Goal: Information Seeking & Learning: Learn about a topic

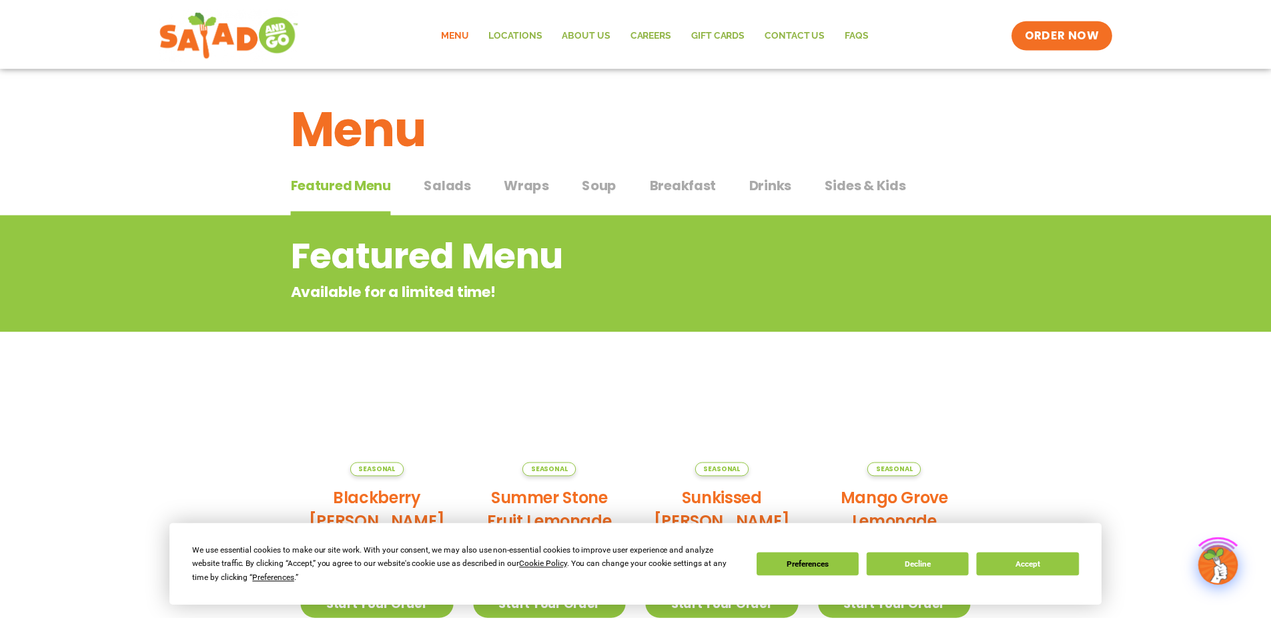
scroll to position [67, 0]
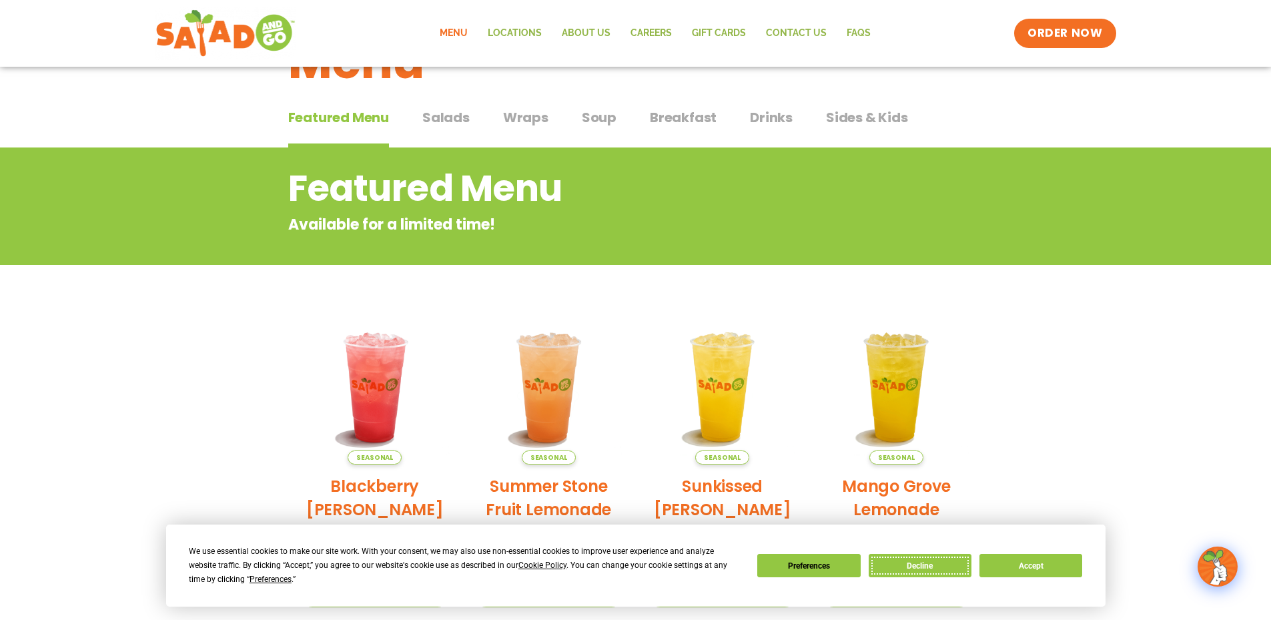
click at [901, 554] on button "Decline" at bounding box center [920, 565] width 103 height 23
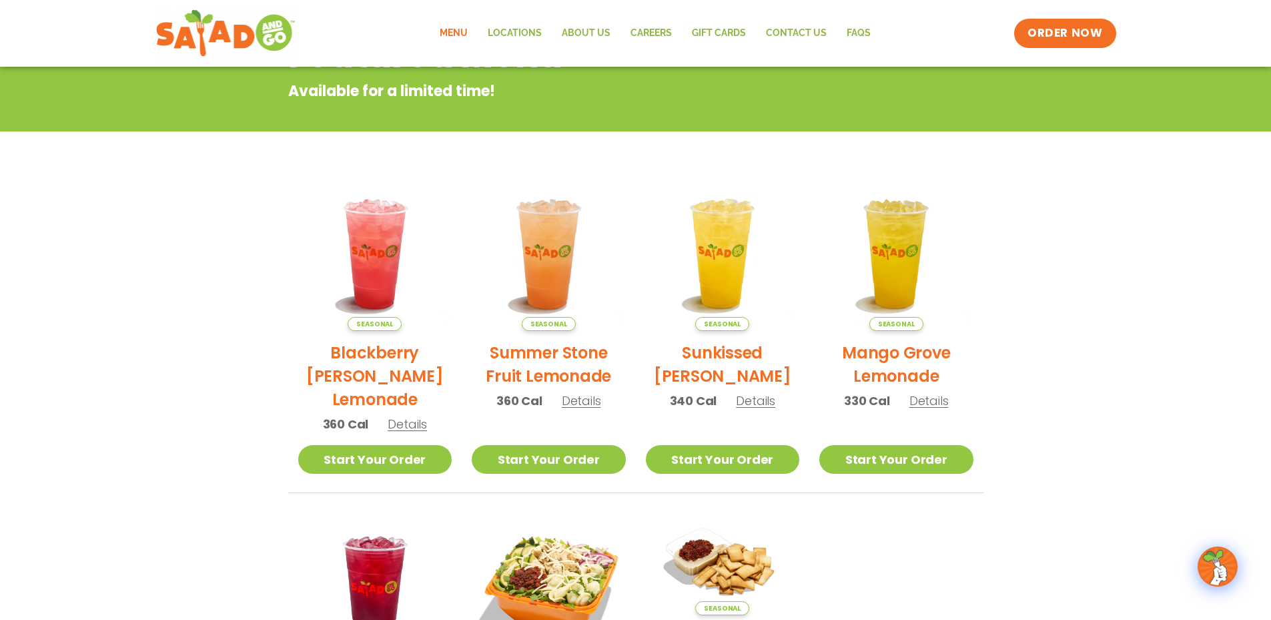
scroll to position [0, 0]
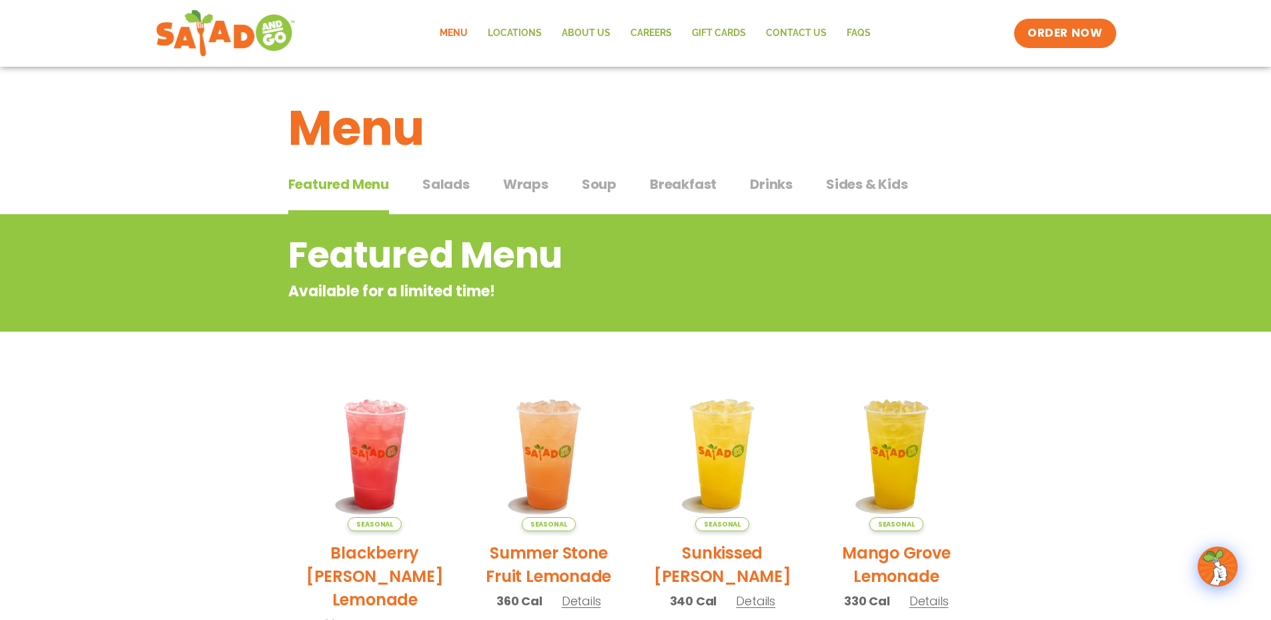
drag, startPoint x: 570, startPoint y: 181, endPoint x: 556, endPoint y: 186, distance: 15.4
click at [564, 185] on div "Featured Menu Featured Menu Salads Salads Wraps Wraps Soup Soup Breakfast Break…" at bounding box center [635, 191] width 695 height 45
click at [534, 190] on span "Wraps" at bounding box center [525, 184] width 45 height 20
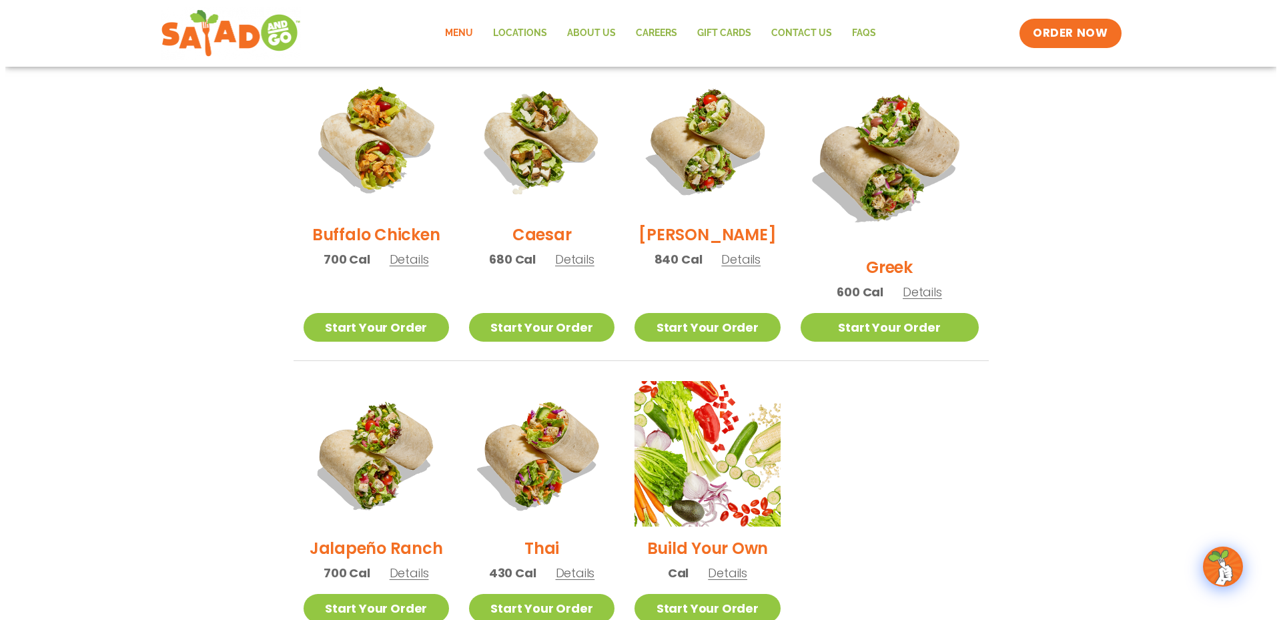
scroll to position [801, 0]
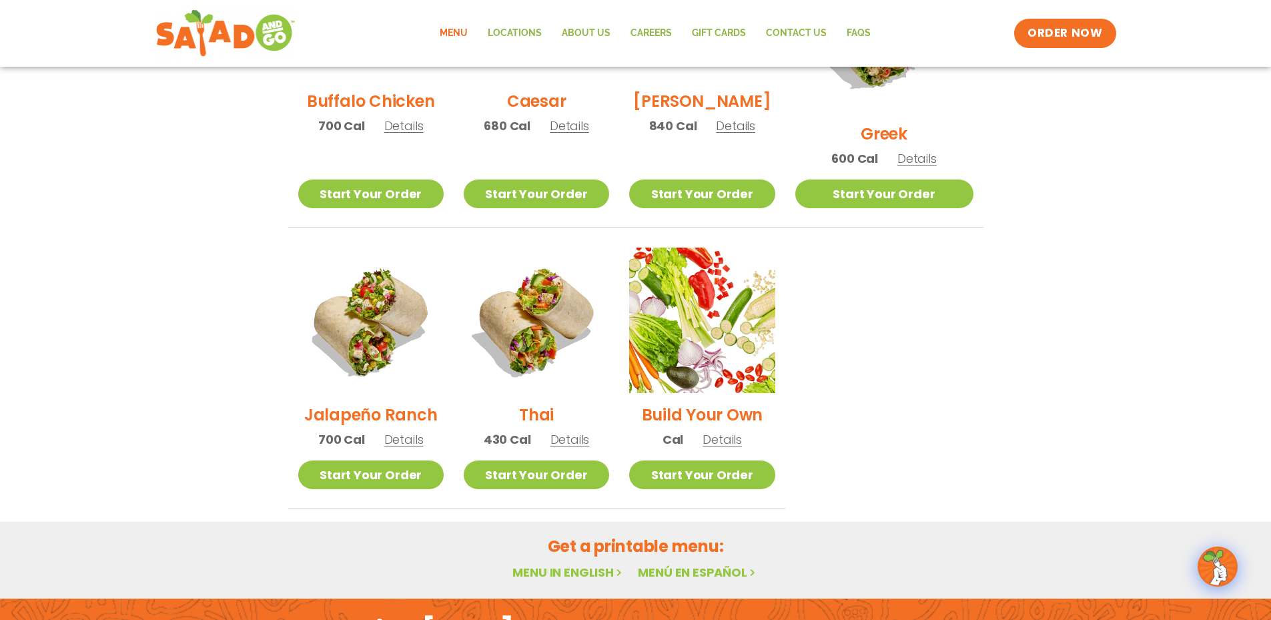
click at [408, 431] on span "Details" at bounding box center [403, 439] width 39 height 17
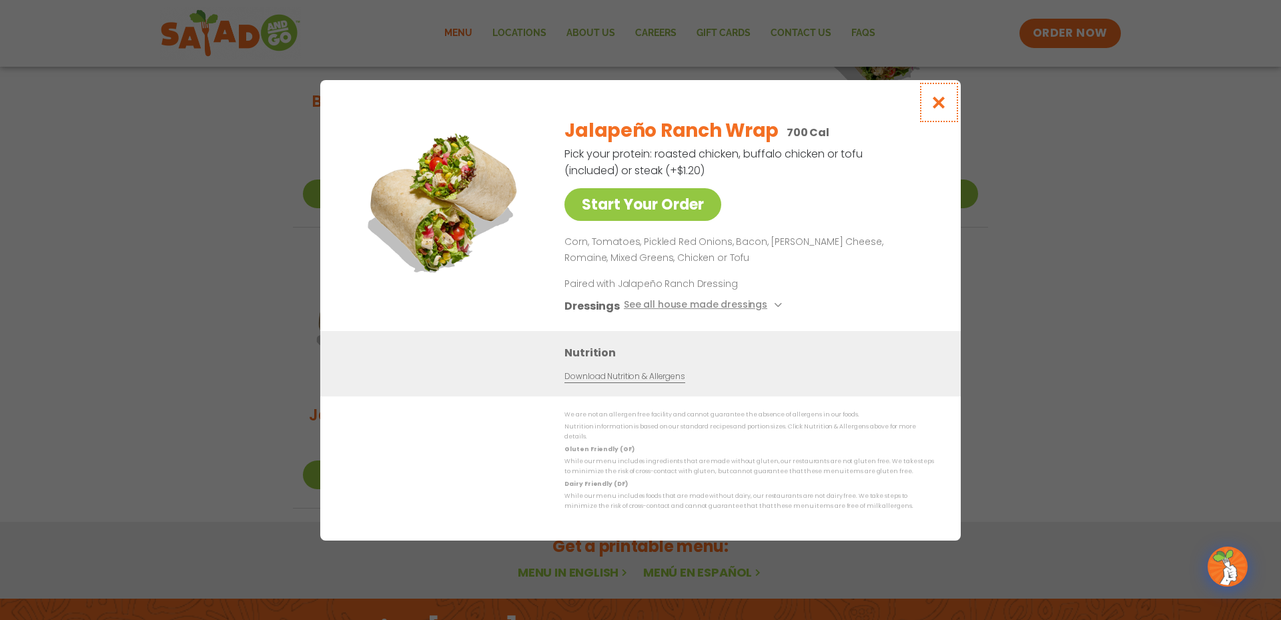
click at [940, 109] on icon "Close modal" at bounding box center [939, 102] width 17 height 14
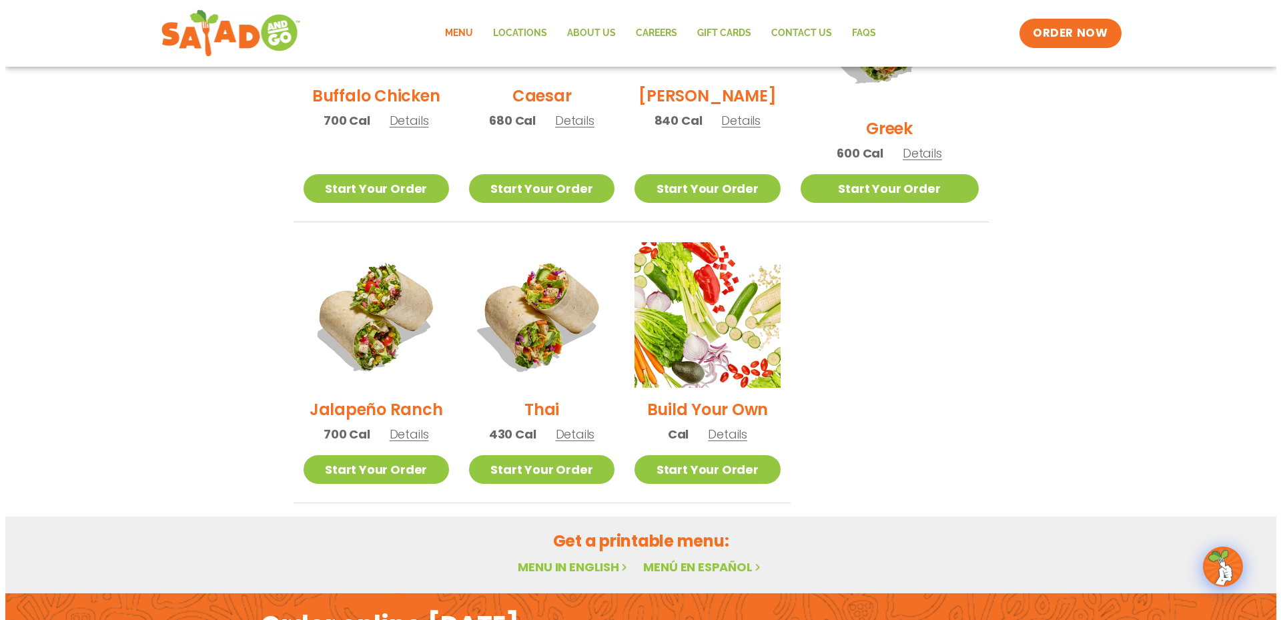
scroll to position [873, 0]
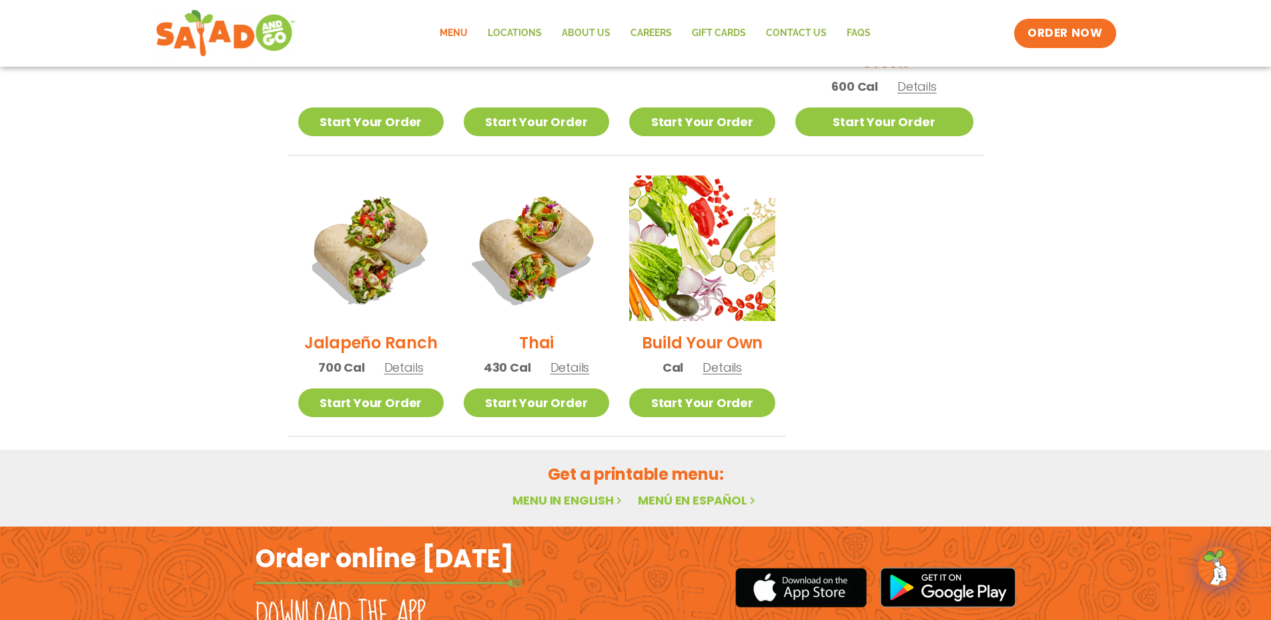
click at [588, 359] on span "Details" at bounding box center [569, 367] width 39 height 17
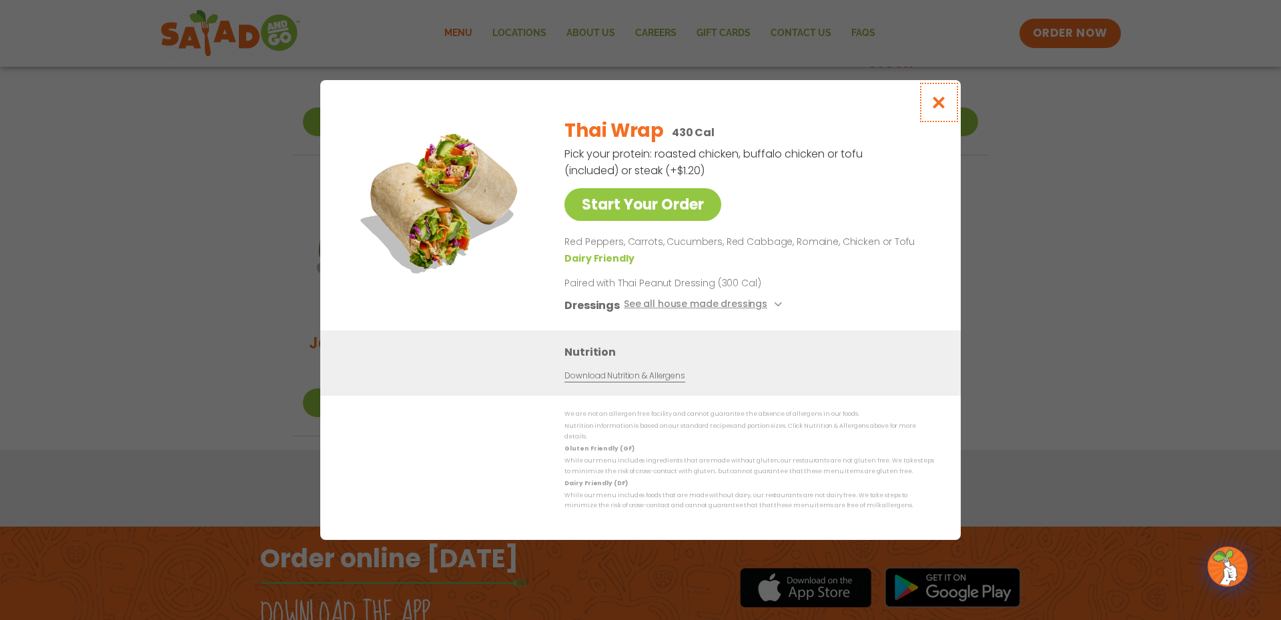
click at [939, 109] on icon "Close modal" at bounding box center [939, 102] width 17 height 14
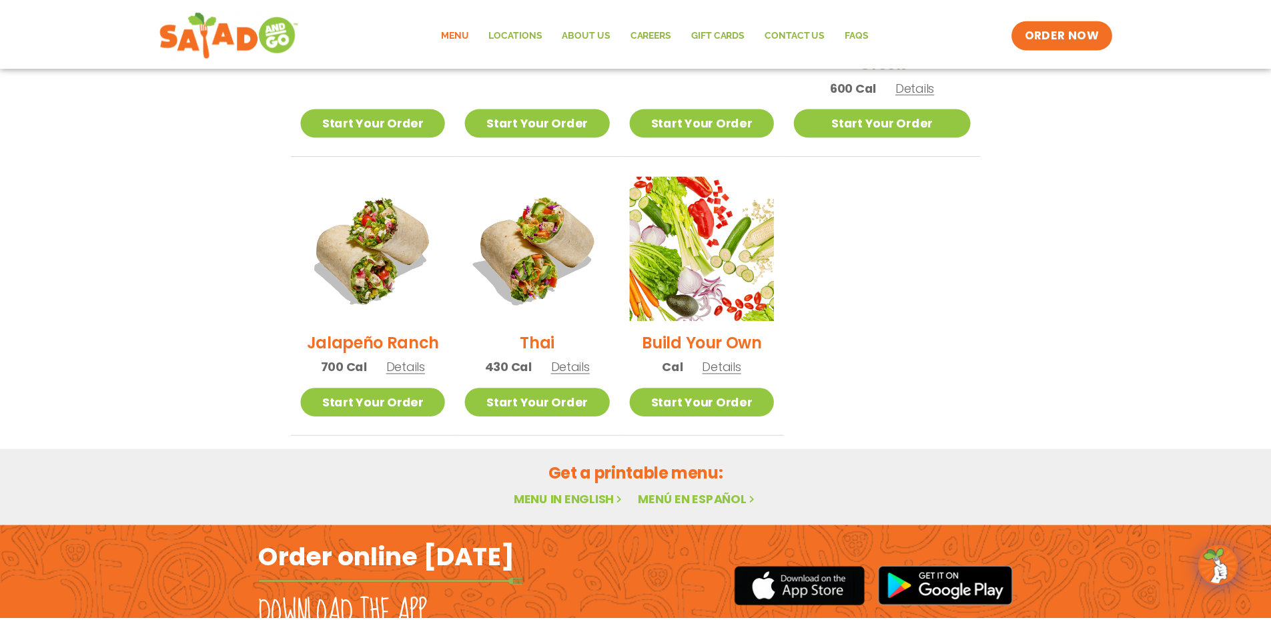
scroll to position [672, 0]
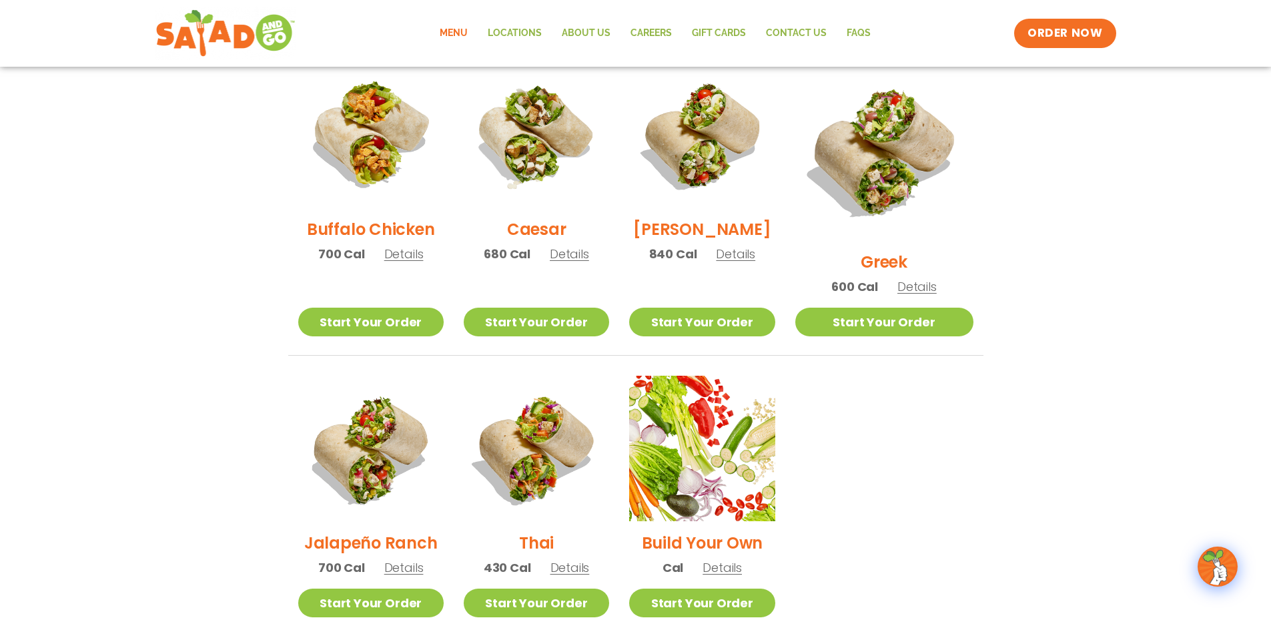
click at [399, 559] on span "Details" at bounding box center [403, 567] width 39 height 17
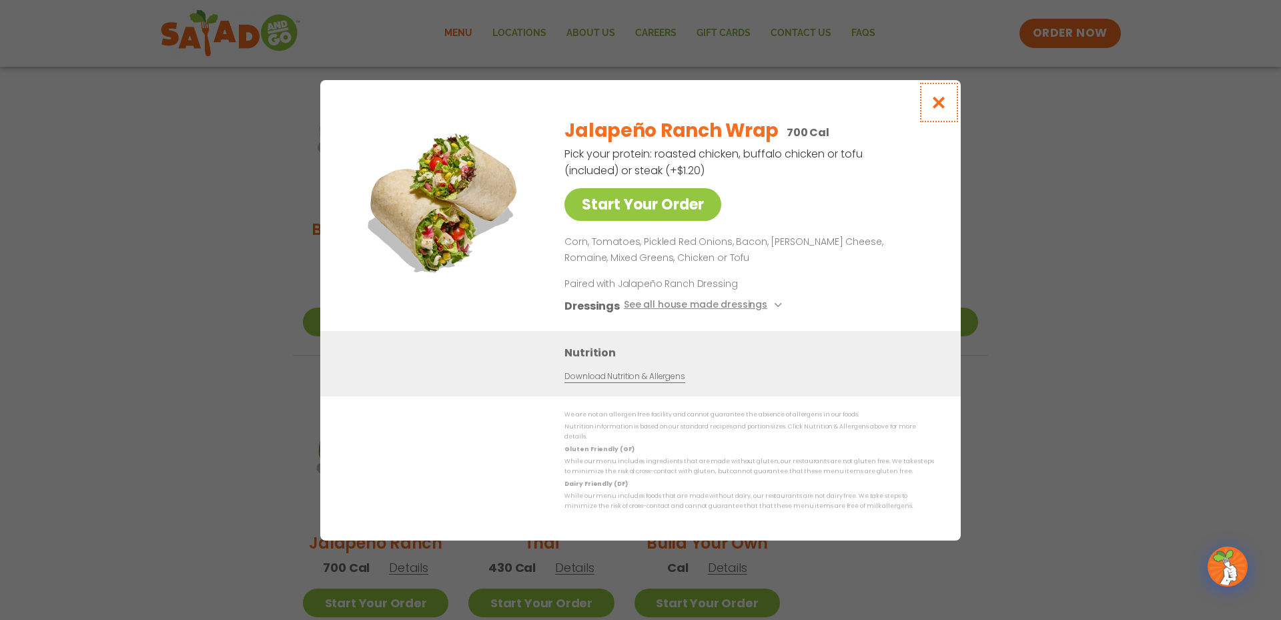
click at [942, 101] on icon "Close modal" at bounding box center [939, 102] width 17 height 14
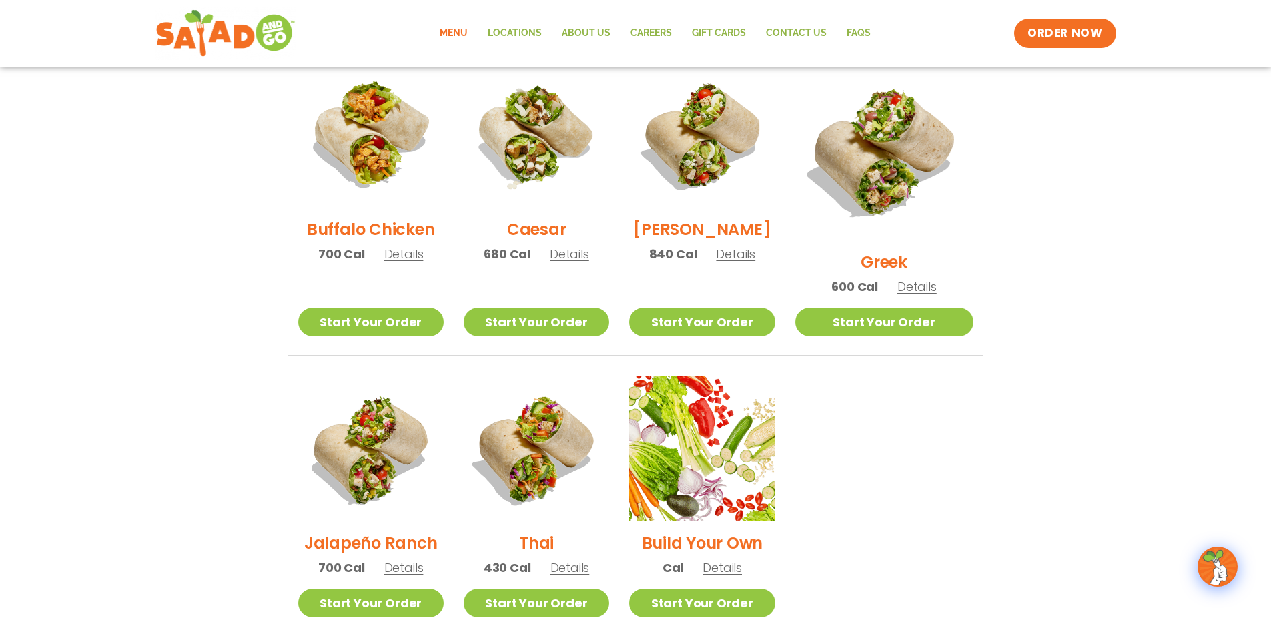
click at [921, 278] on span "Details" at bounding box center [916, 286] width 39 height 17
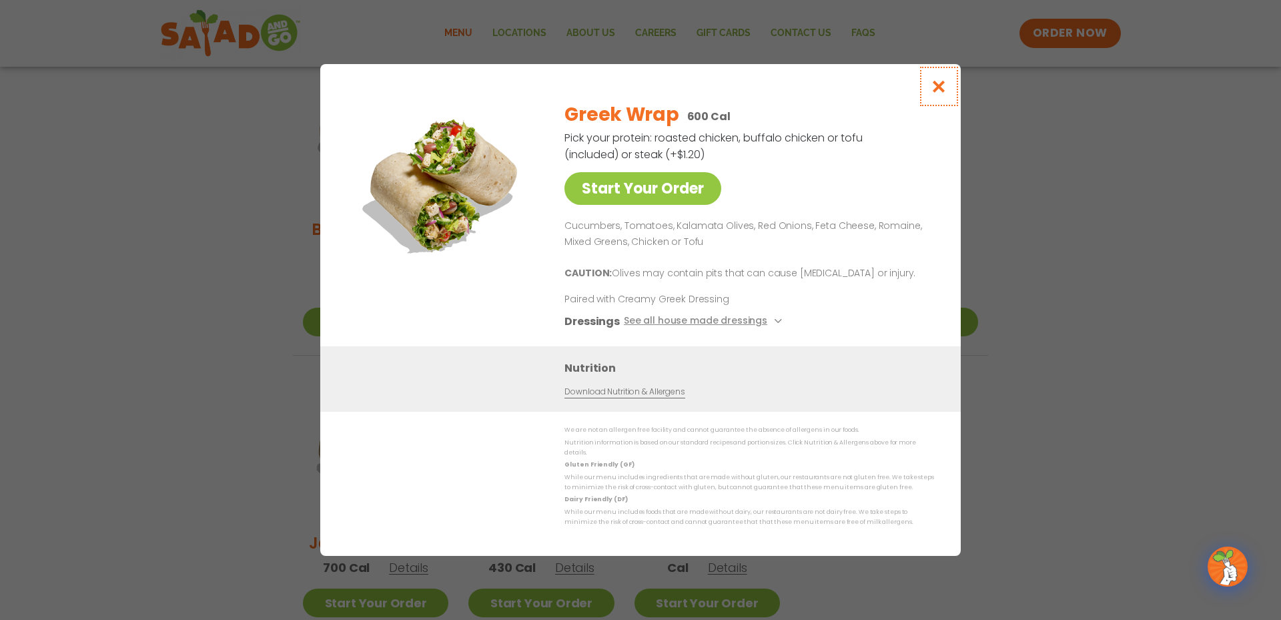
click at [935, 89] on icon "Close modal" at bounding box center [939, 86] width 17 height 14
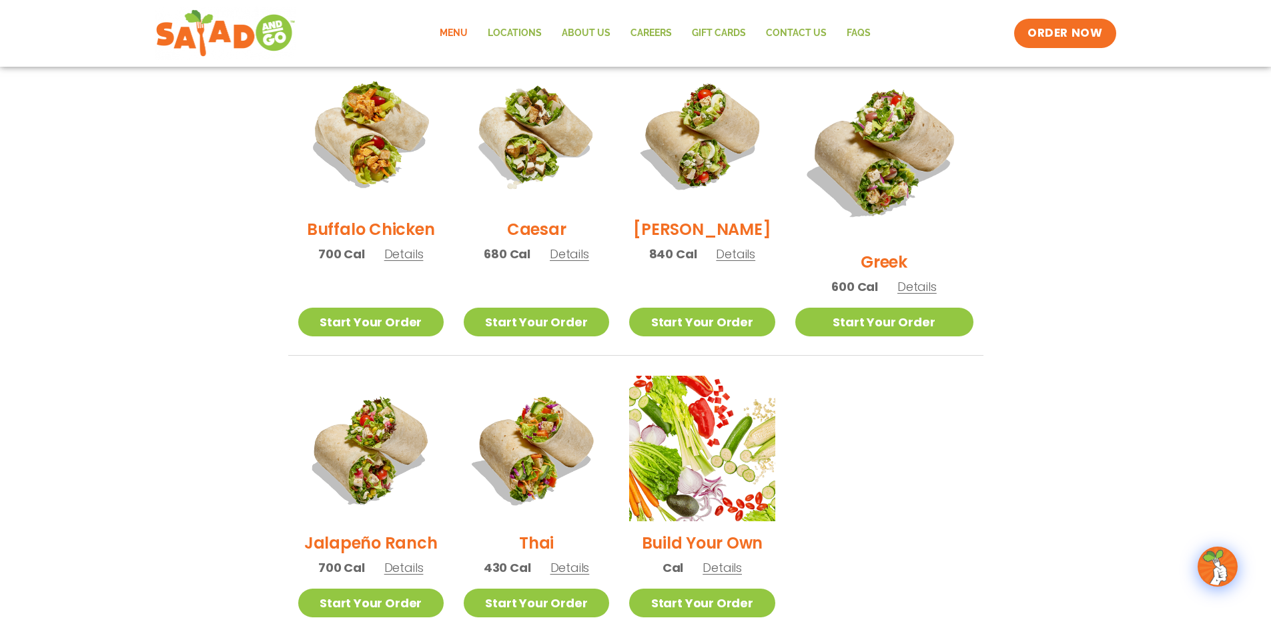
click at [755, 262] on span "Details" at bounding box center [735, 254] width 39 height 17
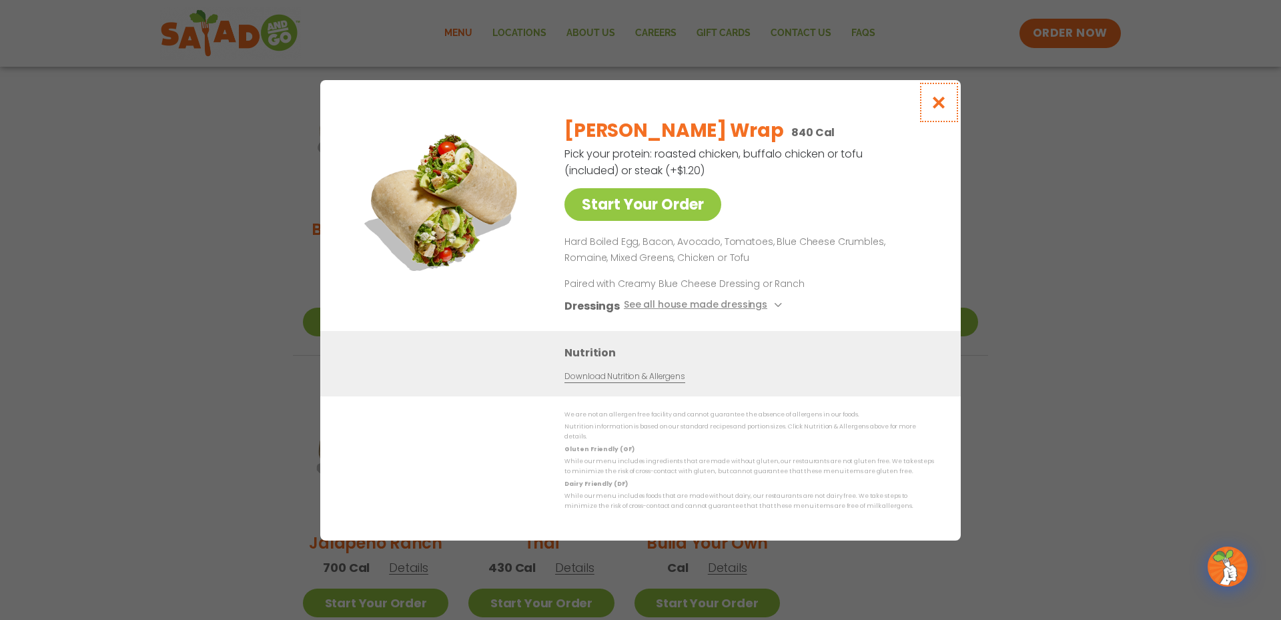
click at [944, 106] on icon "Close modal" at bounding box center [939, 102] width 17 height 14
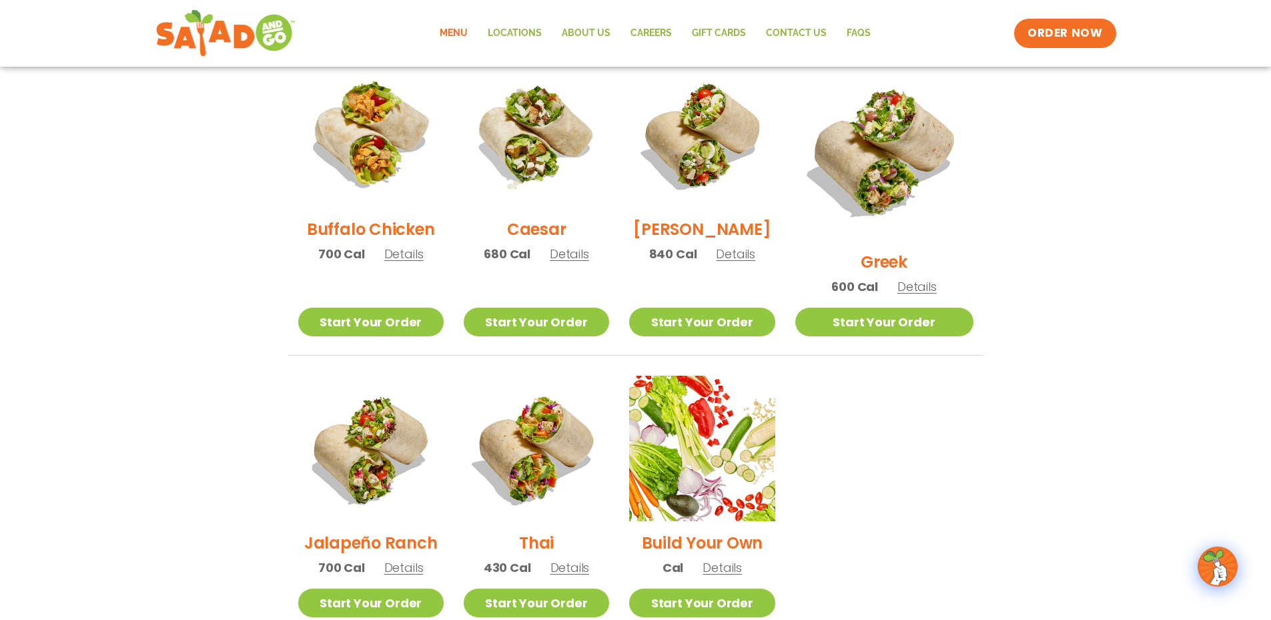
click at [580, 254] on span "Details" at bounding box center [569, 254] width 39 height 17
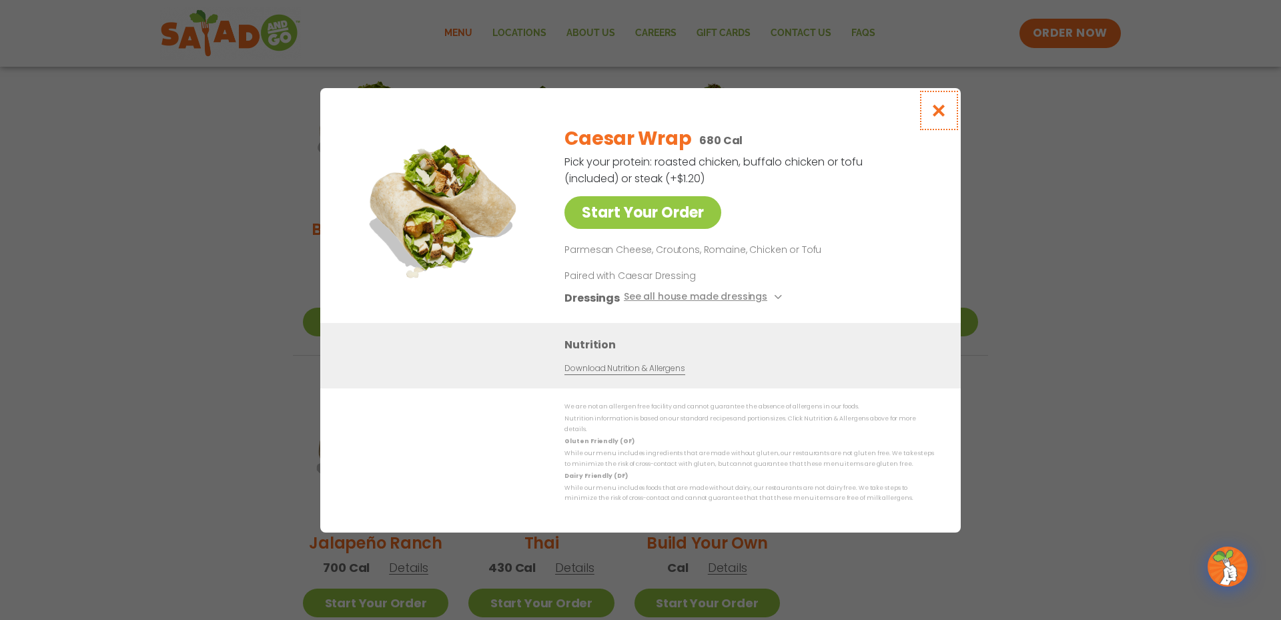
click at [946, 111] on icon "Close modal" at bounding box center [939, 110] width 17 height 14
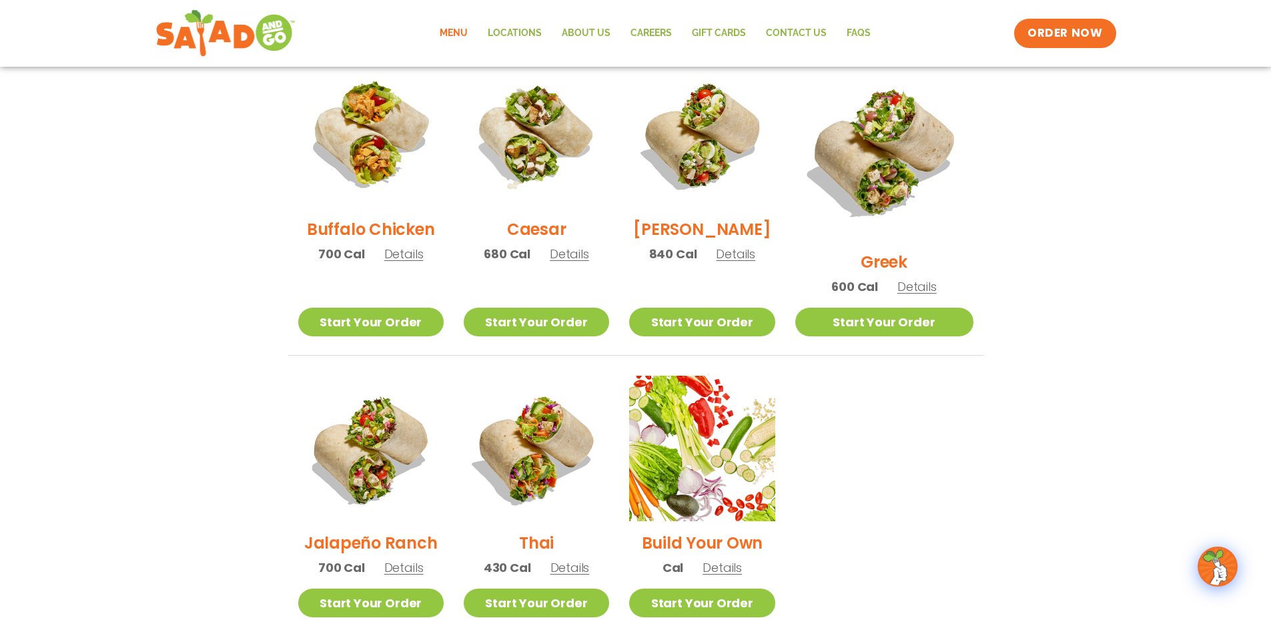
click at [412, 262] on span "Details" at bounding box center [403, 254] width 39 height 17
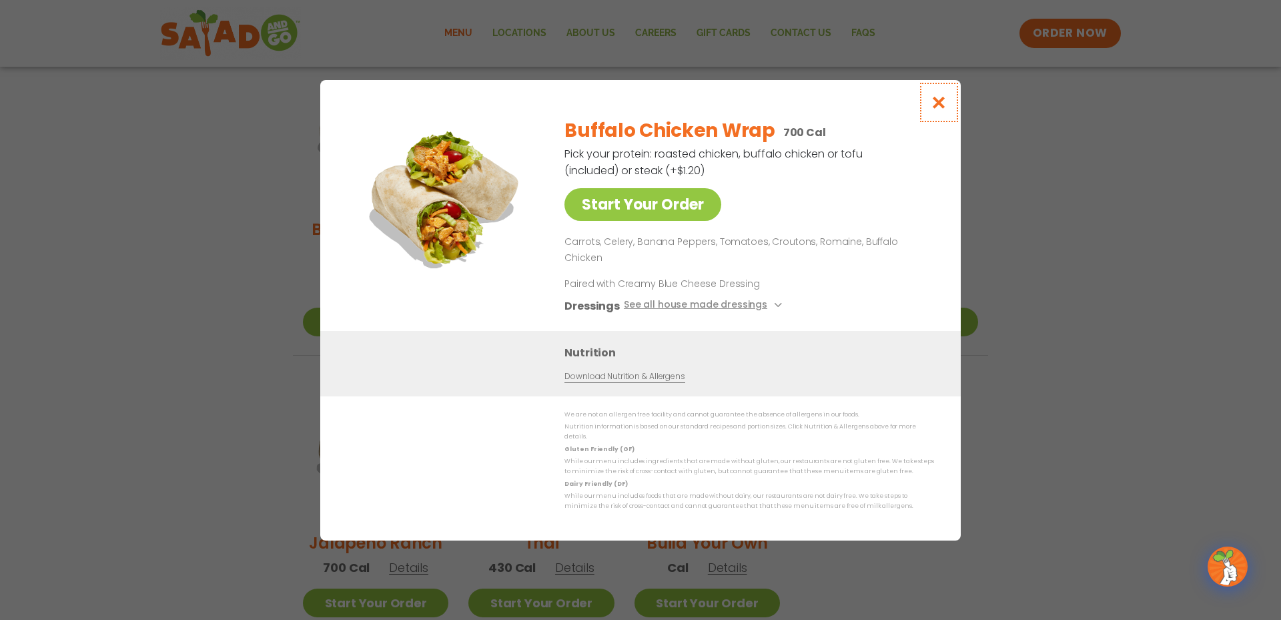
click at [943, 109] on icon "Close modal" at bounding box center [939, 102] width 17 height 14
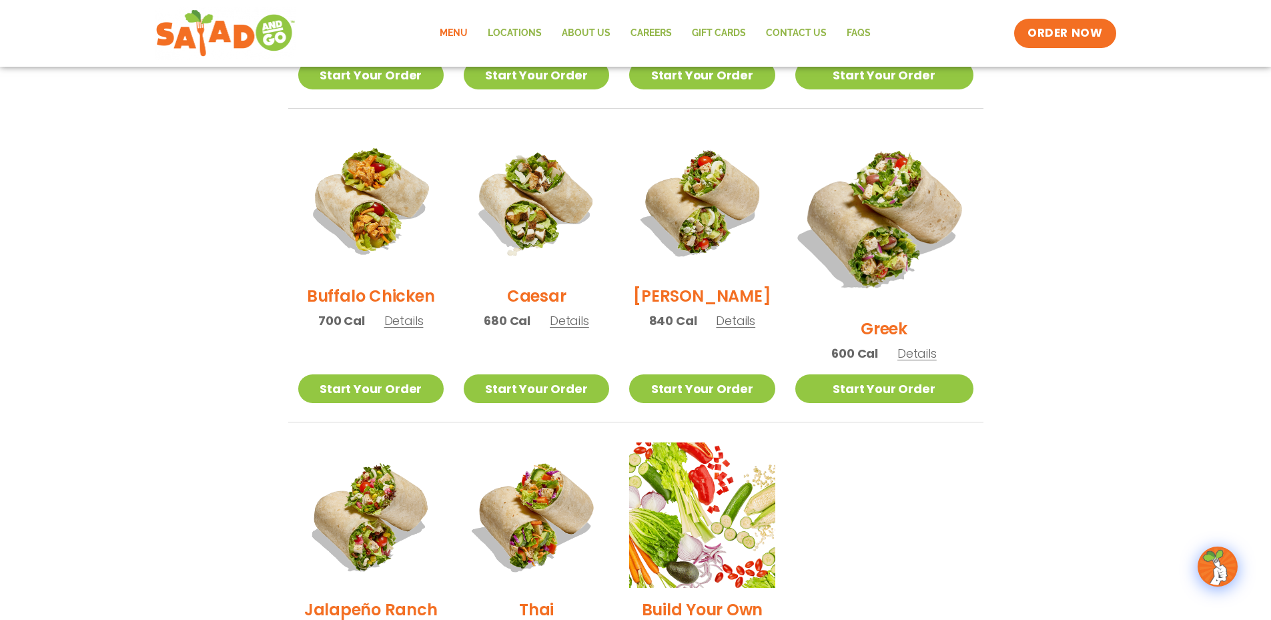
scroll to position [472, 0]
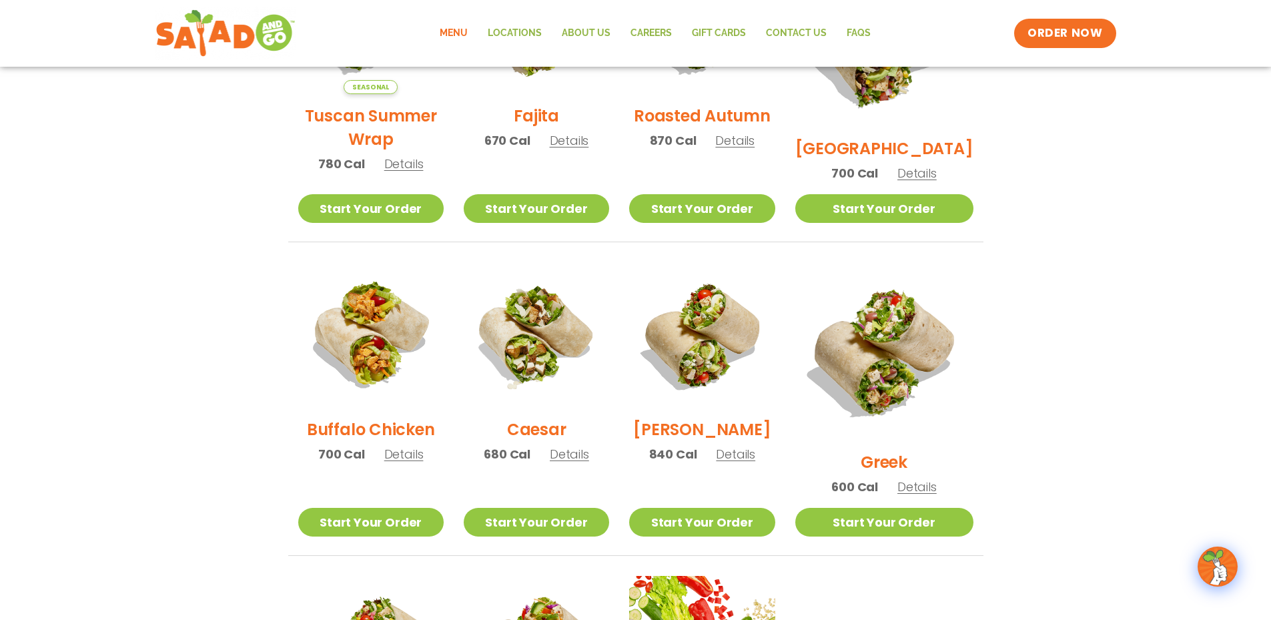
click at [927, 165] on span "Details" at bounding box center [916, 173] width 39 height 17
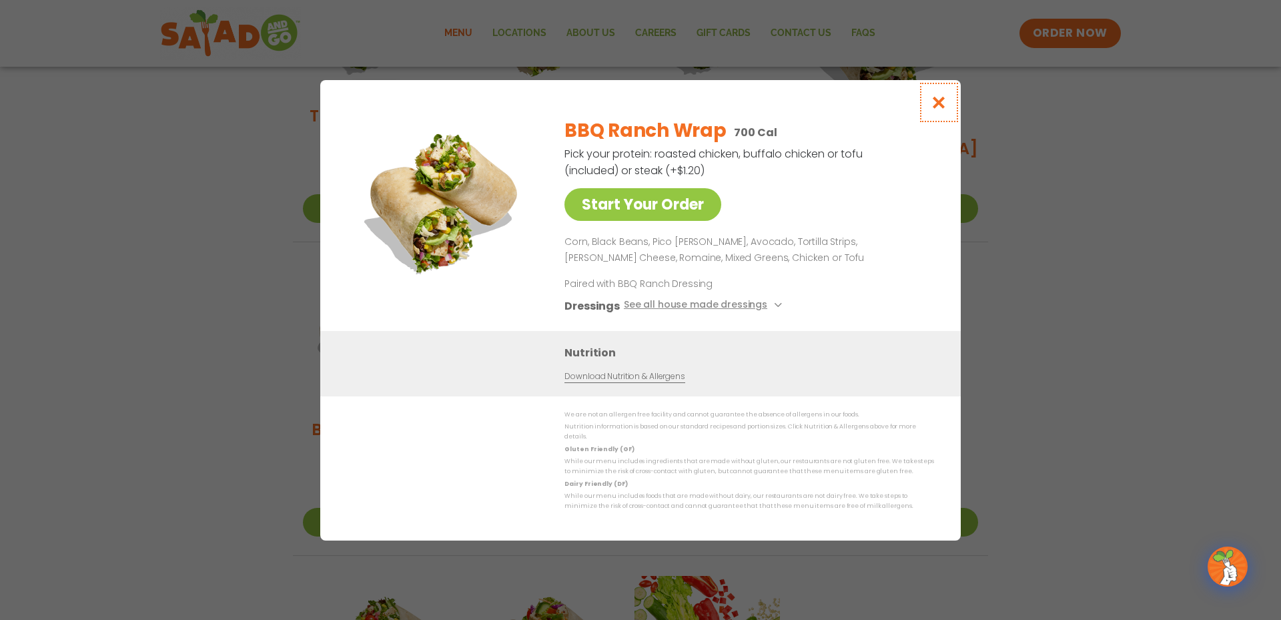
click at [944, 104] on icon "Close modal" at bounding box center [939, 102] width 17 height 14
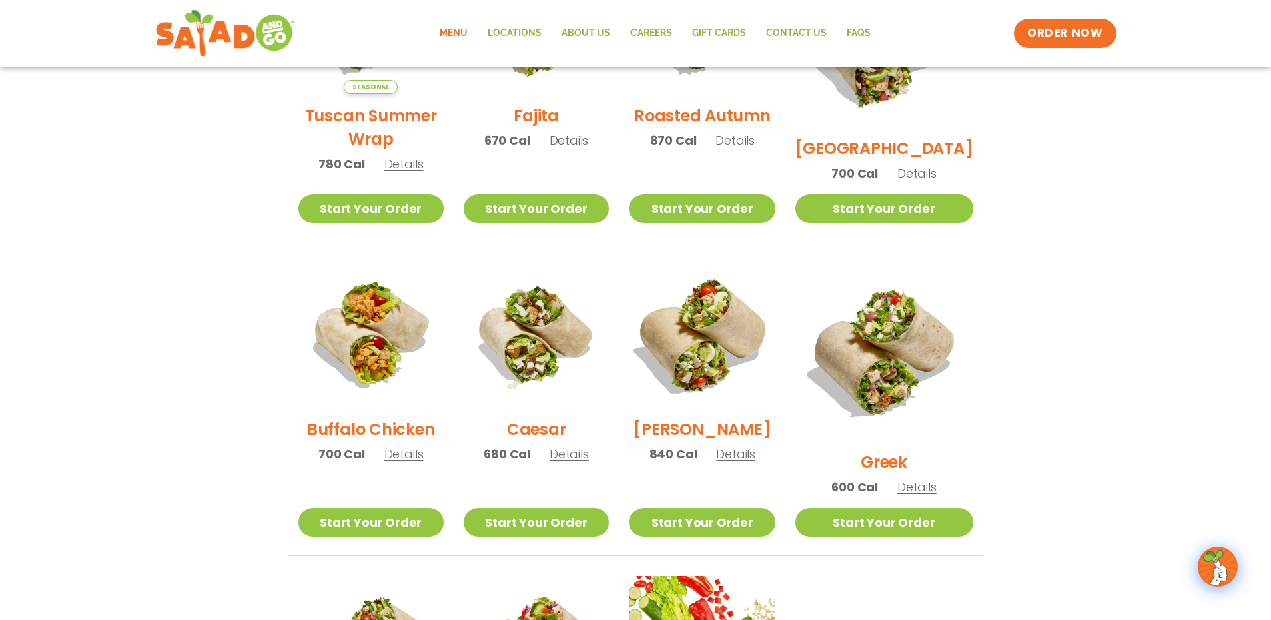
scroll to position [272, 0]
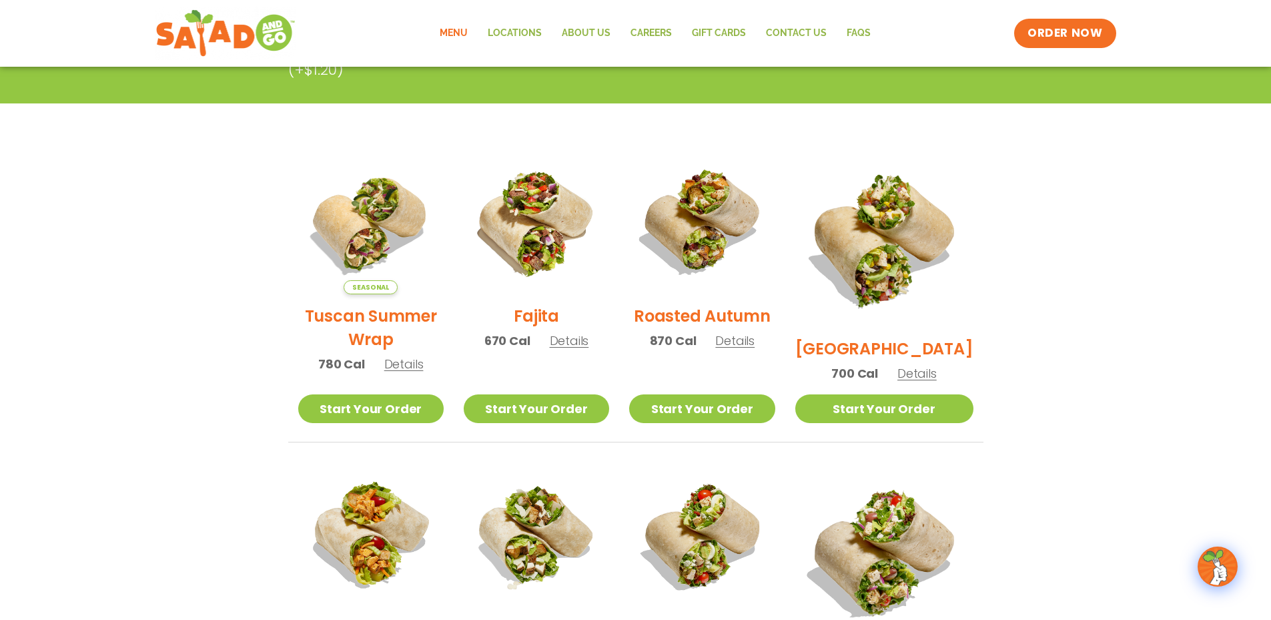
click at [572, 347] on span "Details" at bounding box center [569, 340] width 39 height 17
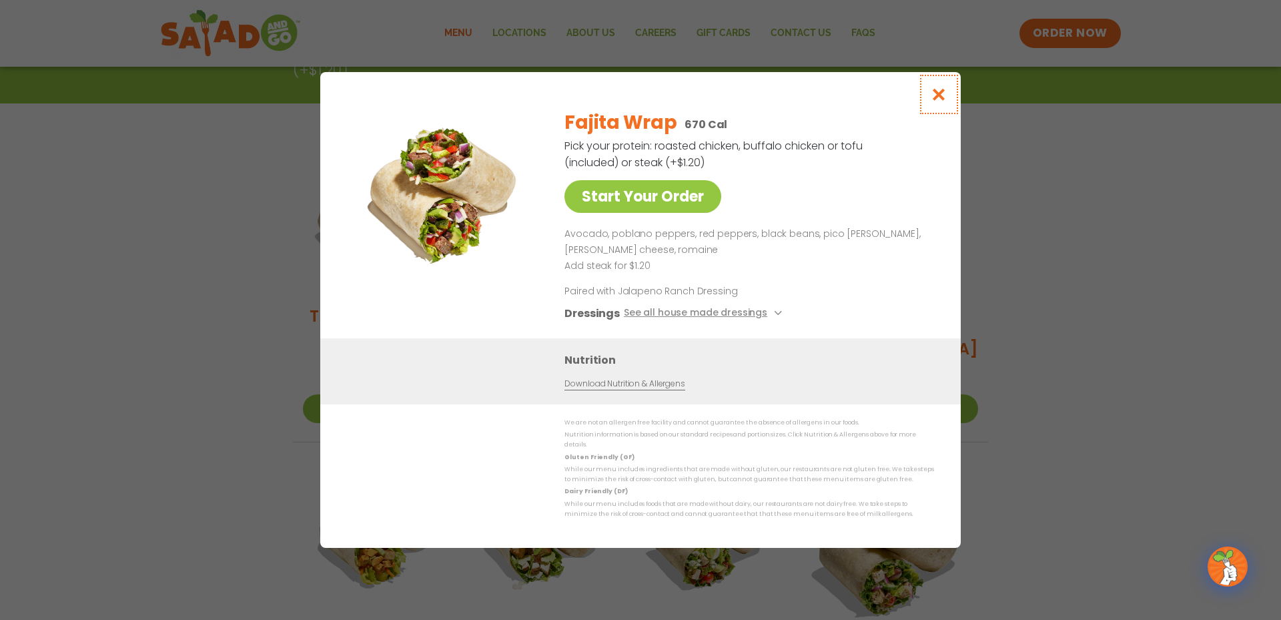
click at [940, 101] on icon "Close modal" at bounding box center [939, 94] width 17 height 14
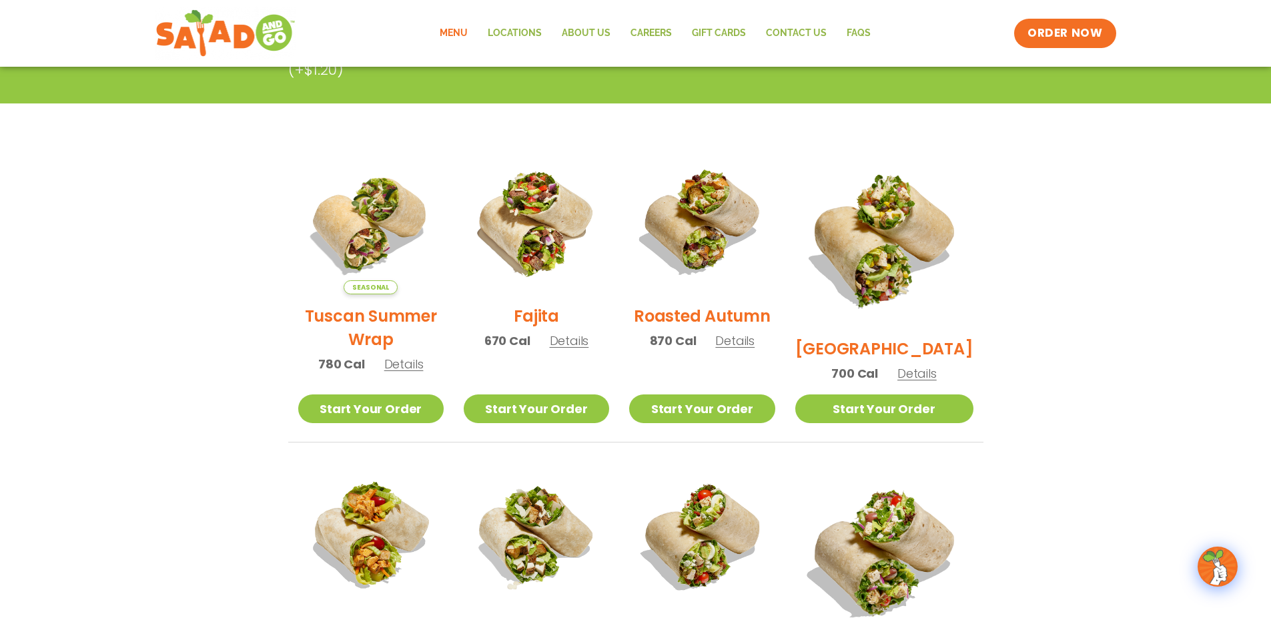
click at [410, 368] on span "Details" at bounding box center [403, 364] width 39 height 17
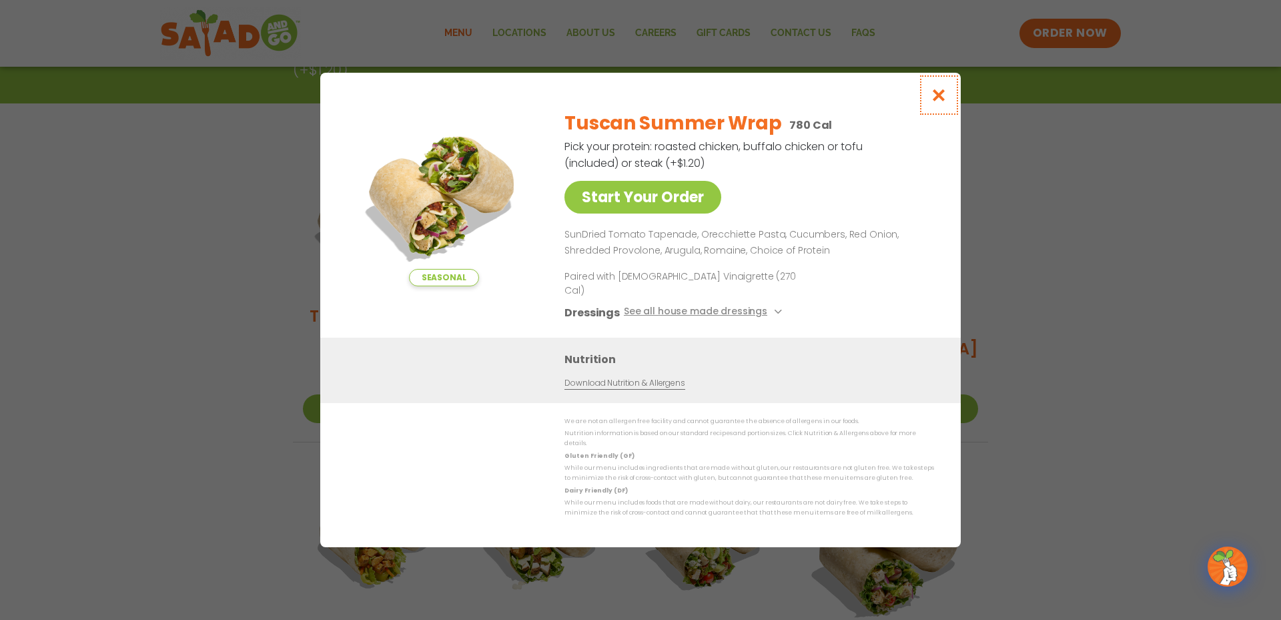
click at [941, 100] on icon "Close modal" at bounding box center [939, 95] width 17 height 14
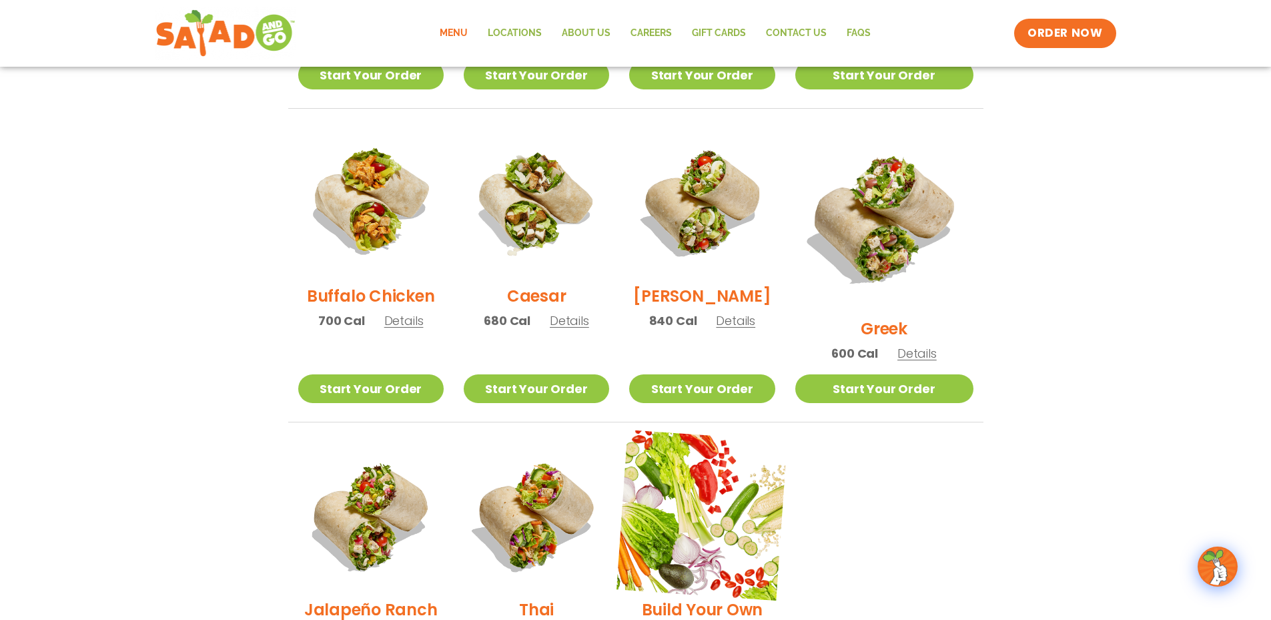
scroll to position [672, 0]
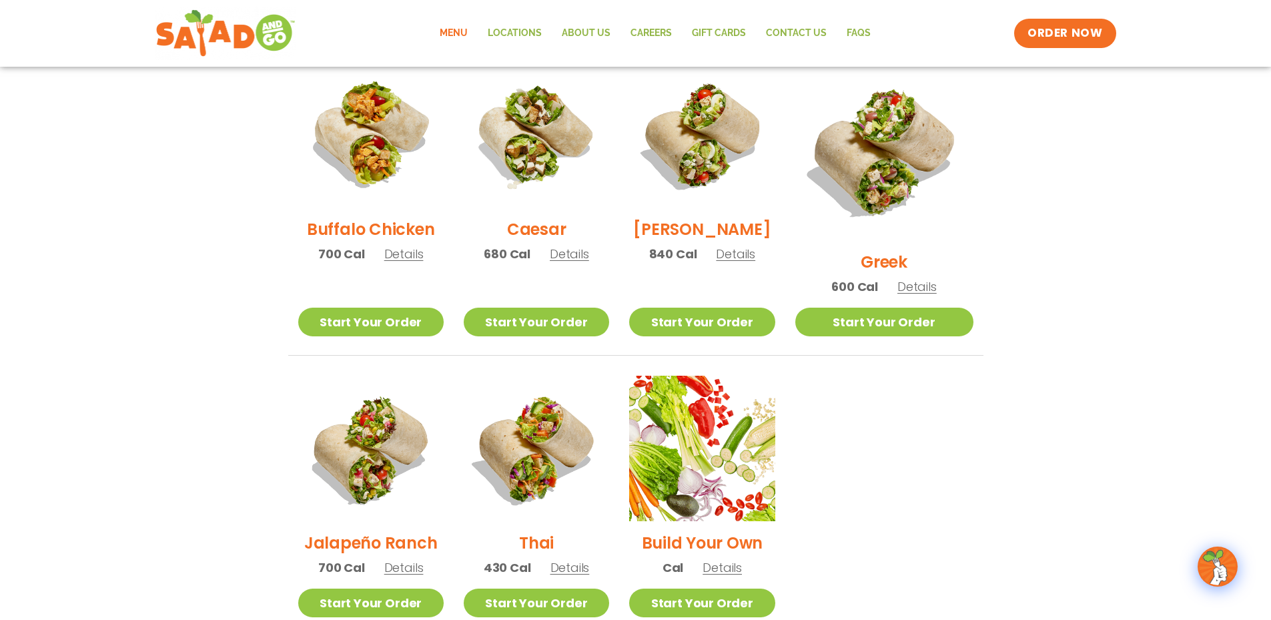
click at [574, 559] on span "Details" at bounding box center [569, 567] width 39 height 17
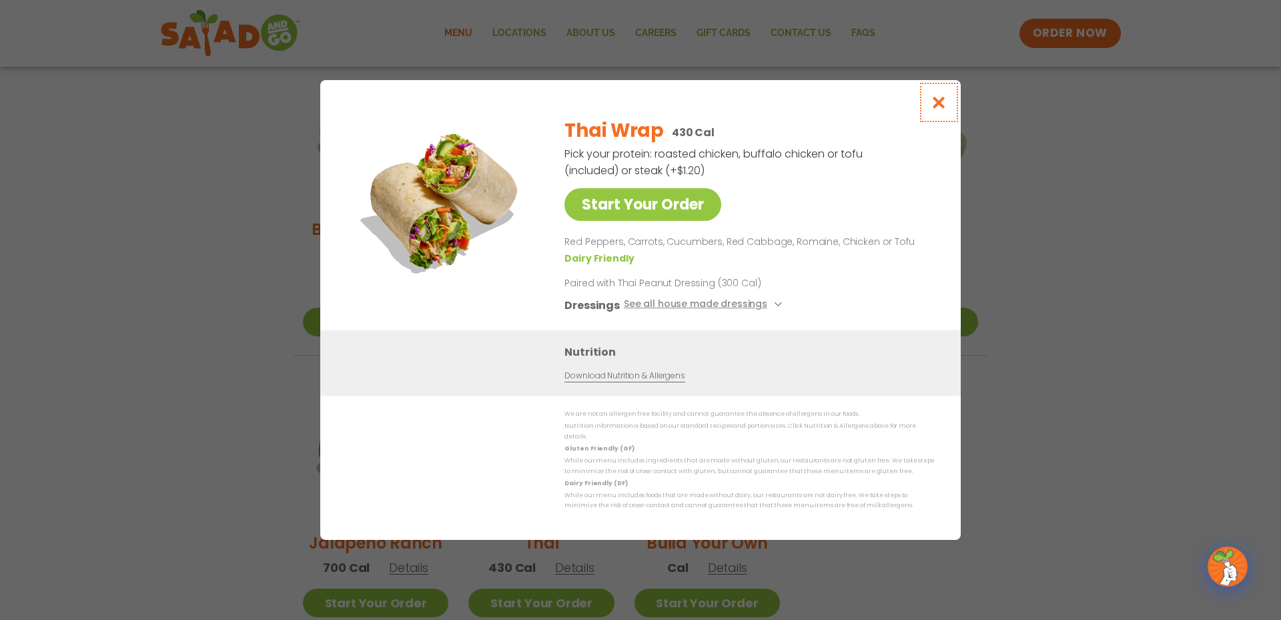
click at [933, 107] on icon "Close modal" at bounding box center [939, 102] width 17 height 14
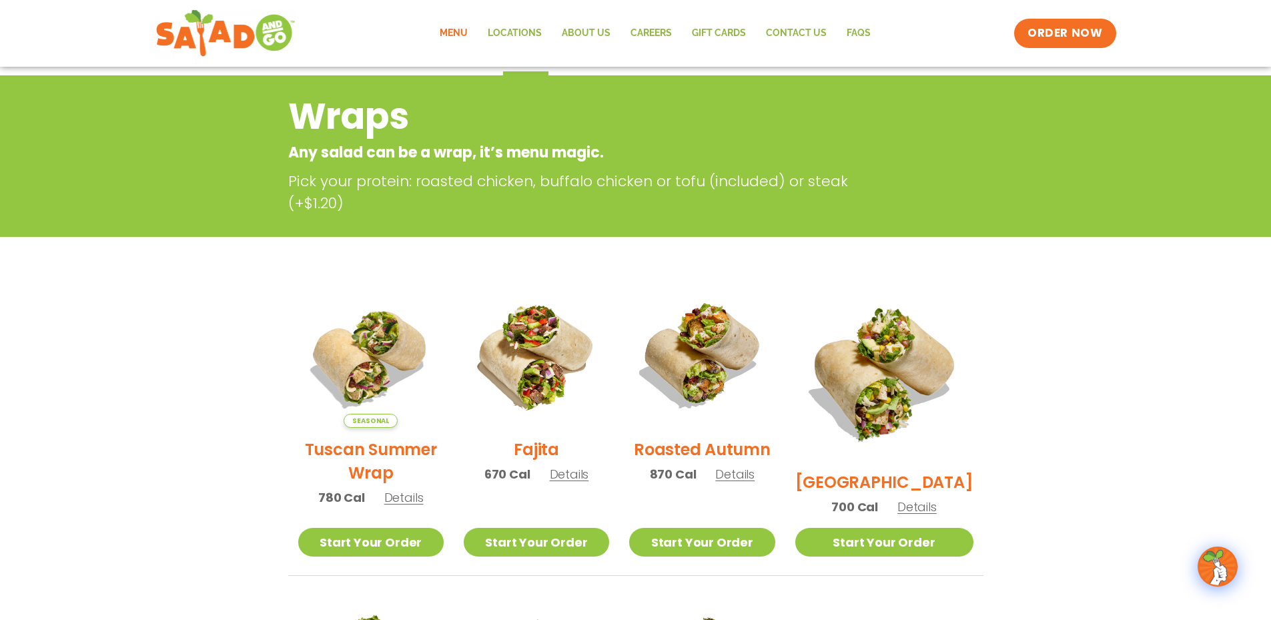
scroll to position [0, 0]
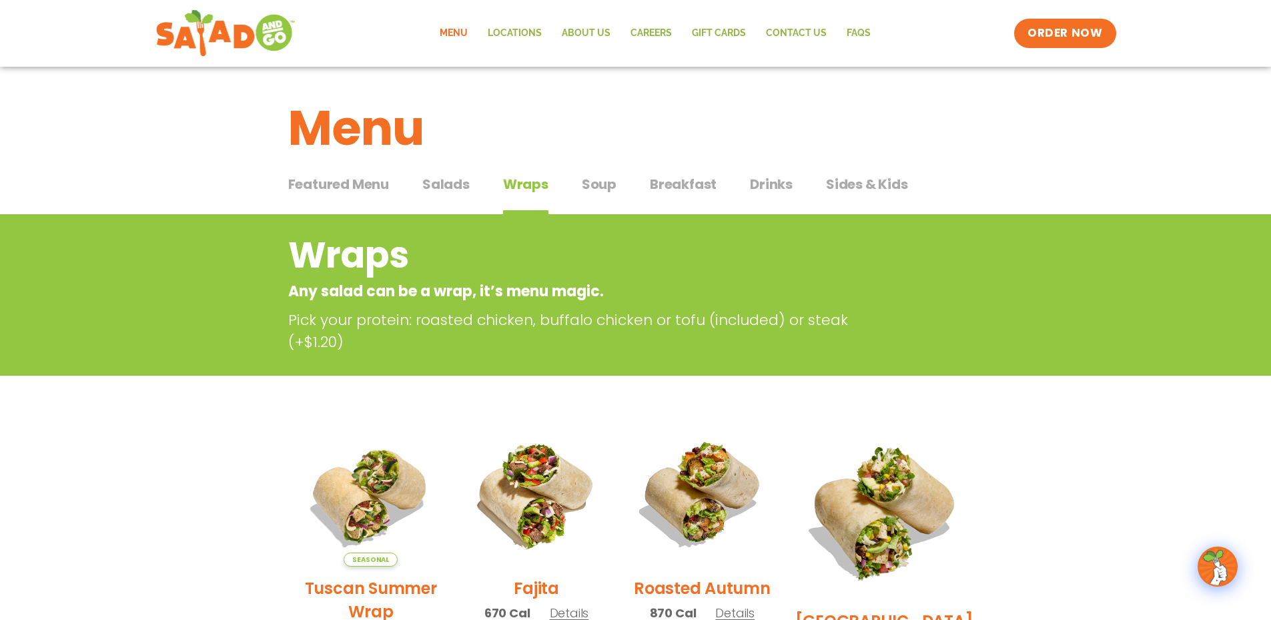
click at [619, 179] on div "Featured Menu Featured Menu Salads Salads Wraps Wraps Soup Soup Breakfast Break…" at bounding box center [635, 191] width 695 height 45
click at [610, 183] on span "Soup" at bounding box center [599, 184] width 35 height 20
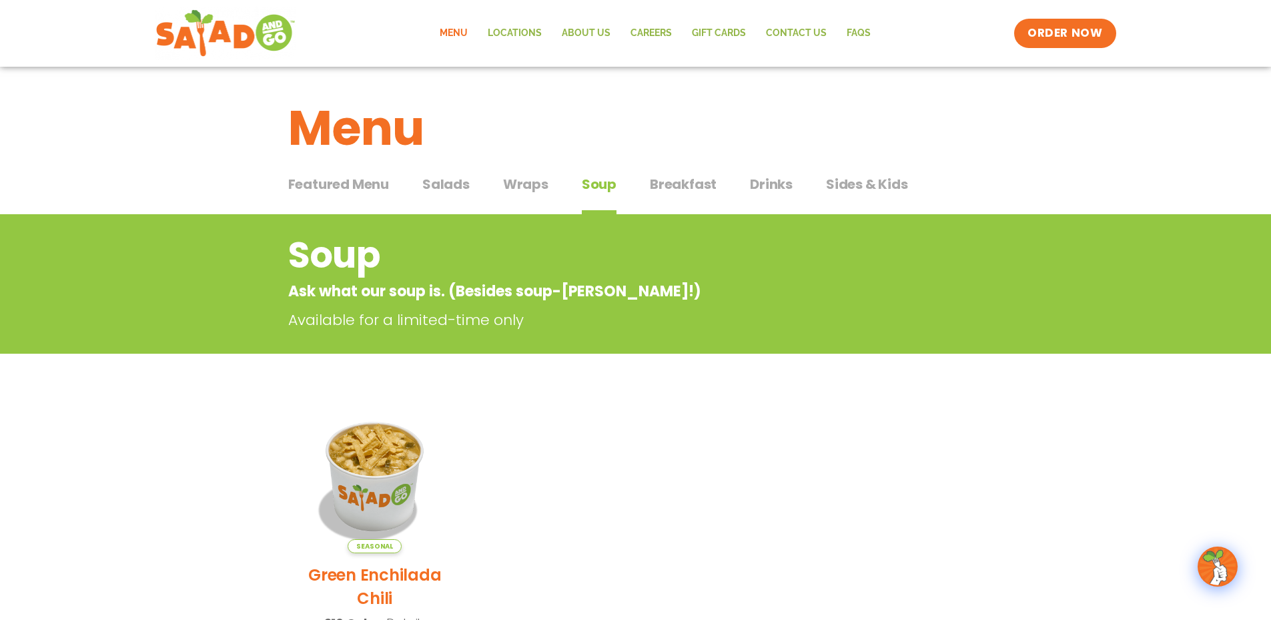
scroll to position [133, 0]
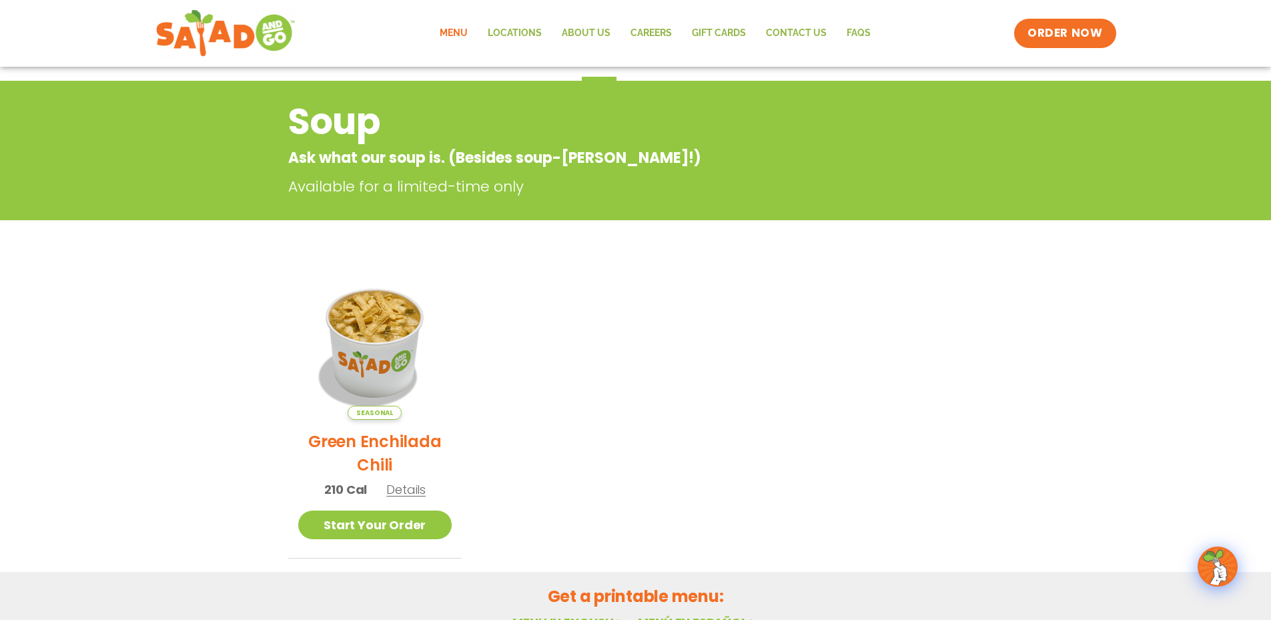
click at [410, 488] on span "Details" at bounding box center [405, 489] width 39 height 17
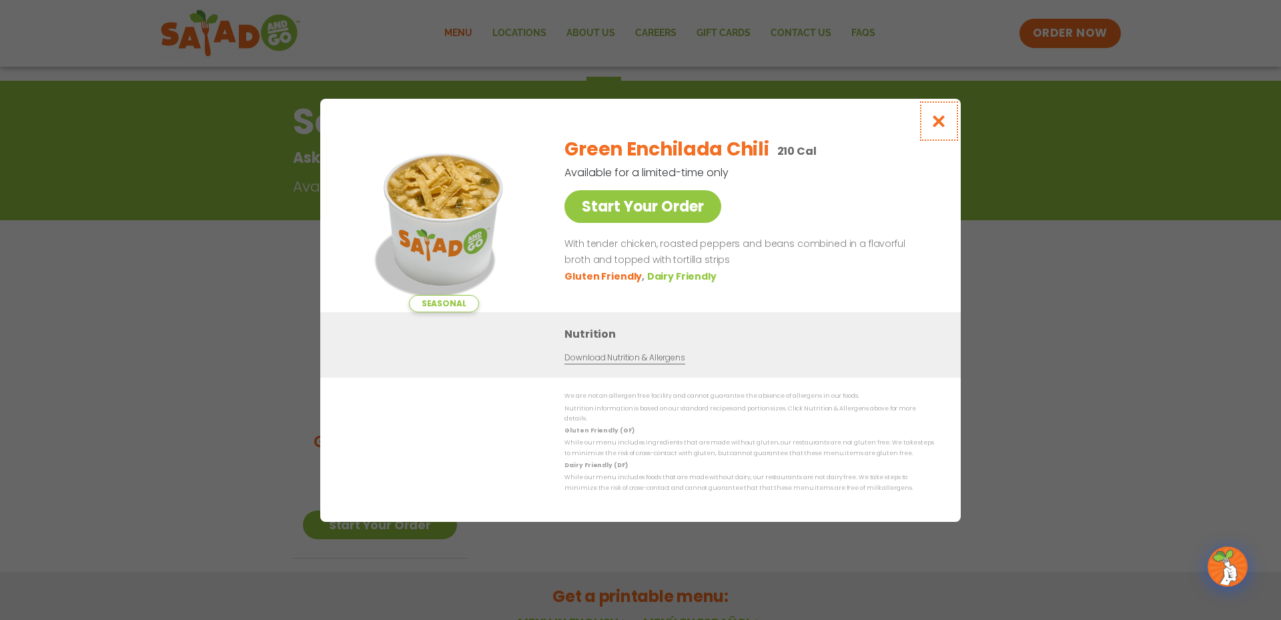
click at [940, 125] on icon "Close modal" at bounding box center [939, 121] width 17 height 14
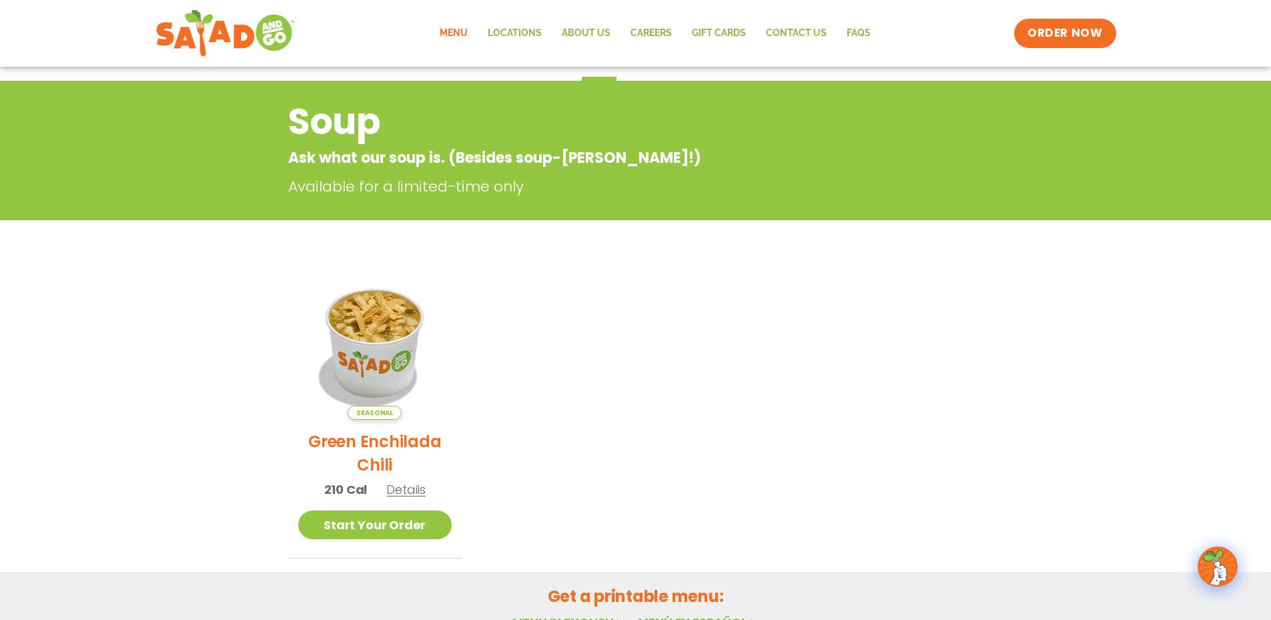
scroll to position [0, 0]
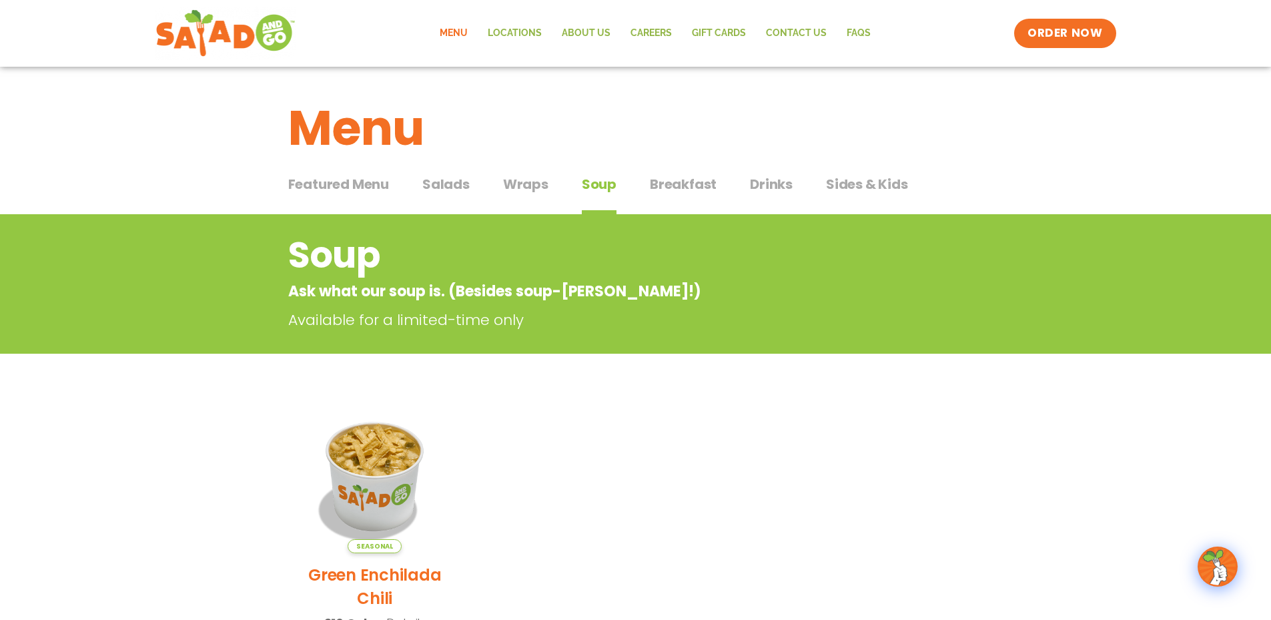
click at [687, 182] on span "Breakfast" at bounding box center [683, 184] width 67 height 20
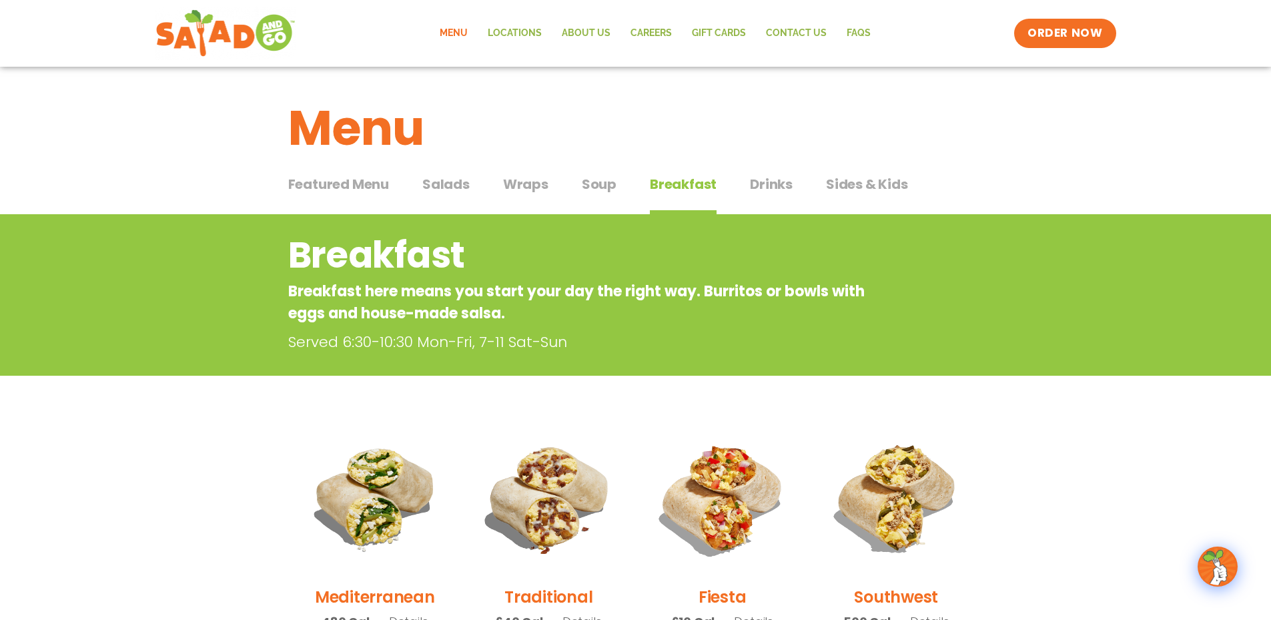
click at [794, 184] on div "Featured Menu Featured Menu Salads Salads Wraps Wraps Soup Soup Breakfast Break…" at bounding box center [635, 191] width 695 height 45
click at [780, 185] on span "Drinks" at bounding box center [771, 184] width 43 height 20
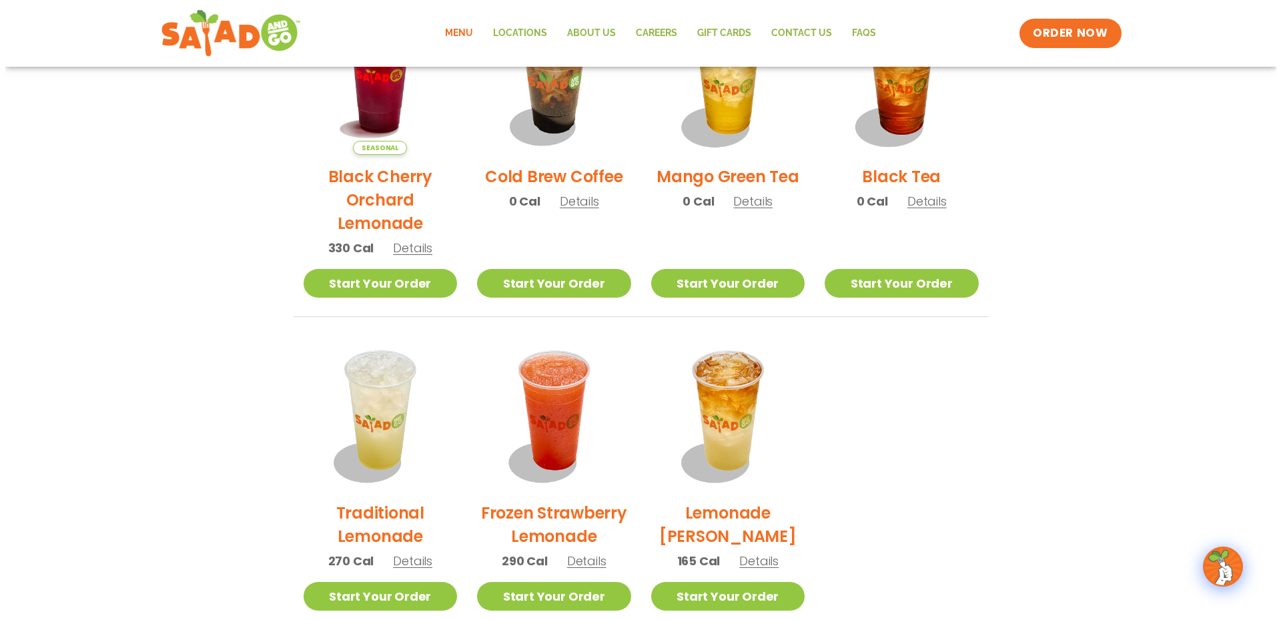
scroll to position [801, 0]
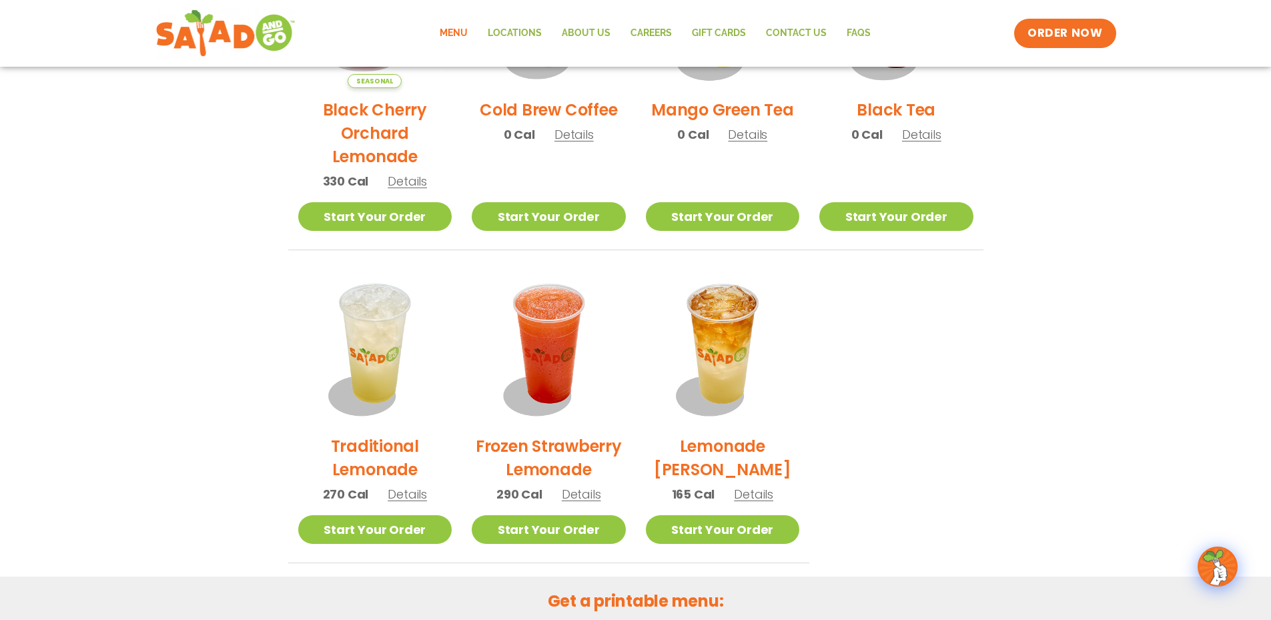
click at [587, 493] on span "Details" at bounding box center [581, 494] width 39 height 17
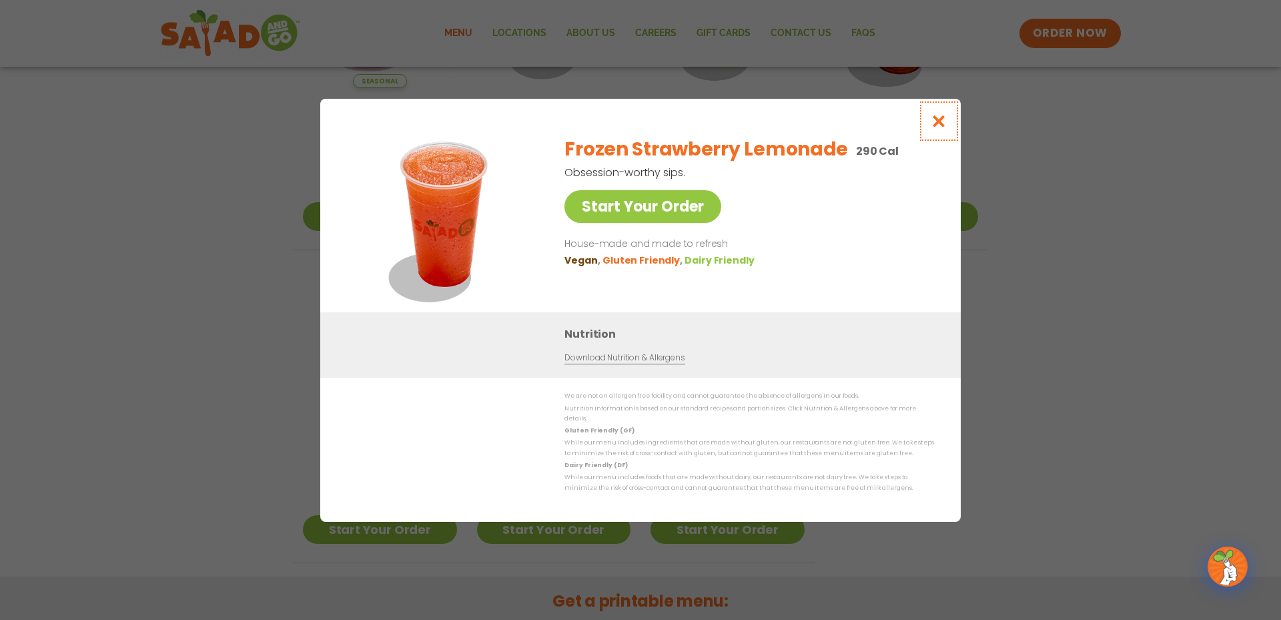
click at [943, 125] on icon "Close modal" at bounding box center [939, 121] width 17 height 14
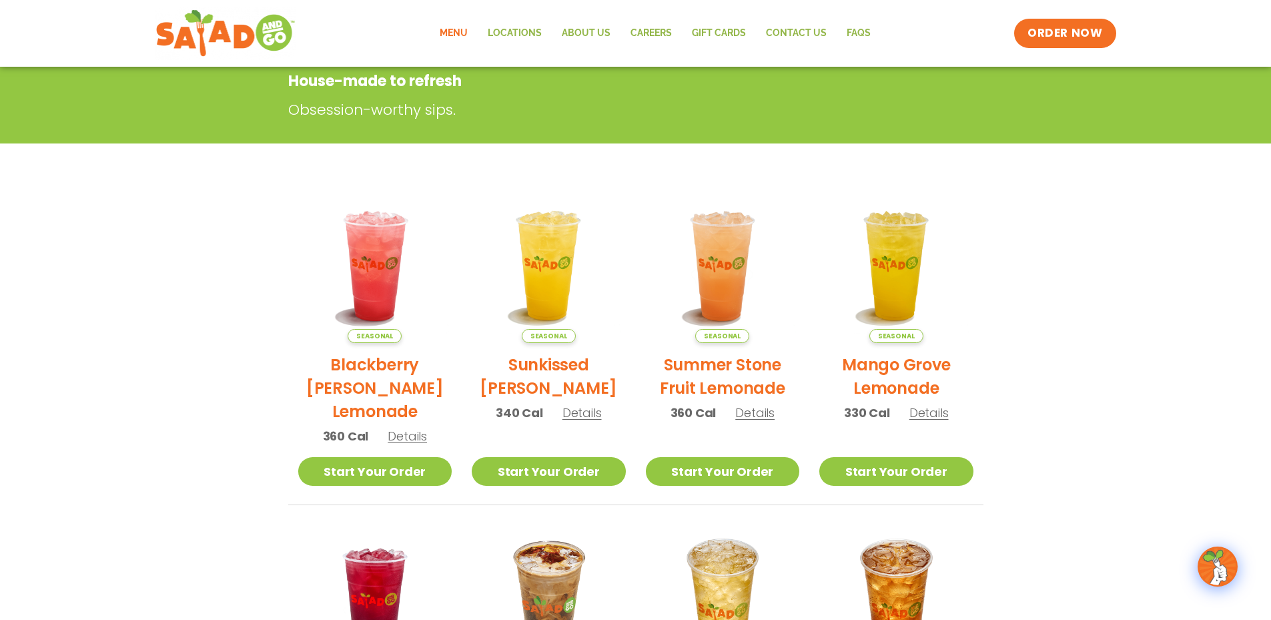
scroll to position [10, 0]
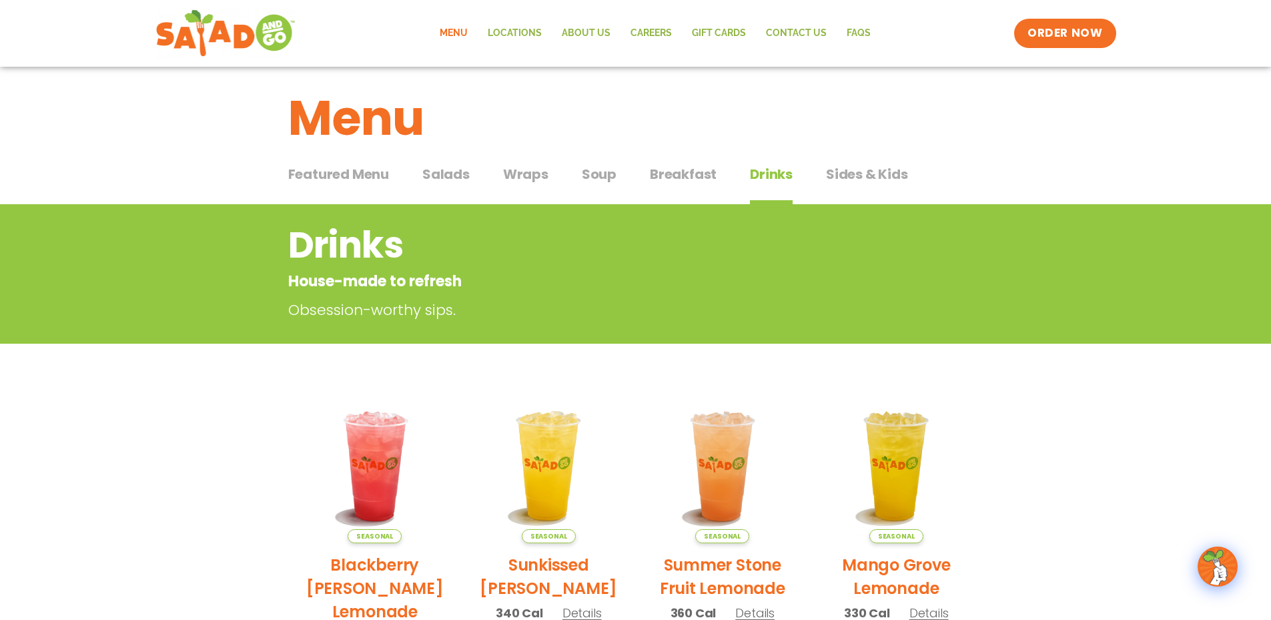
click at [888, 169] on span "Sides & Kids" at bounding box center [867, 174] width 82 height 20
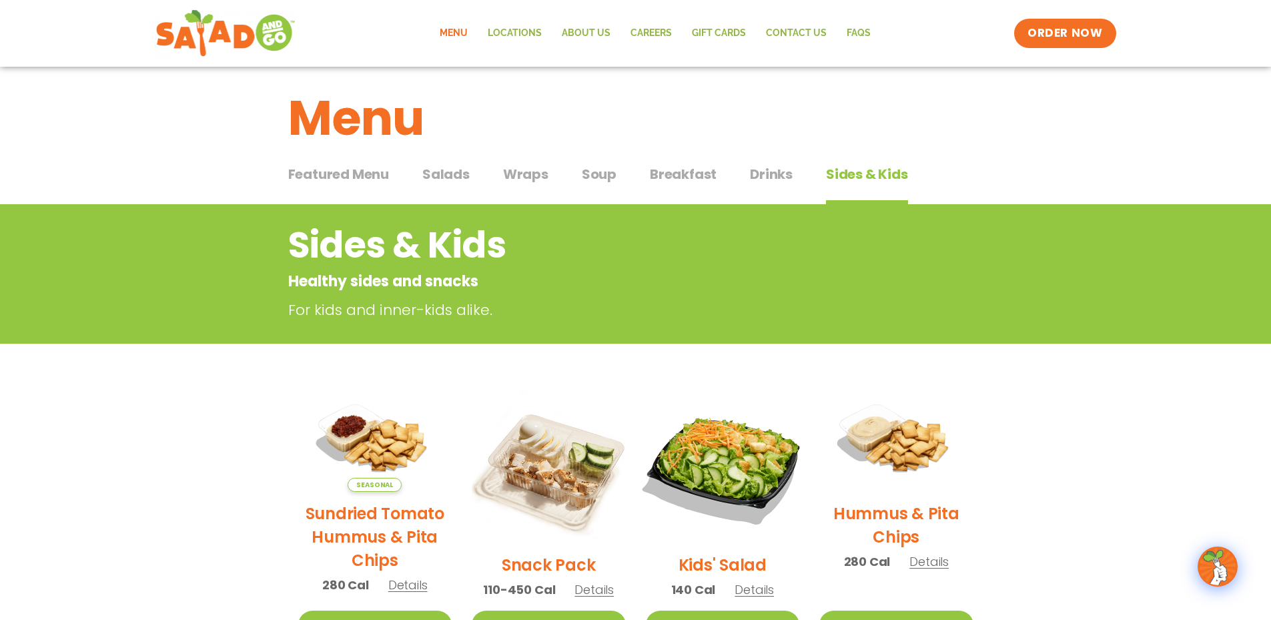
scroll to position [143, 0]
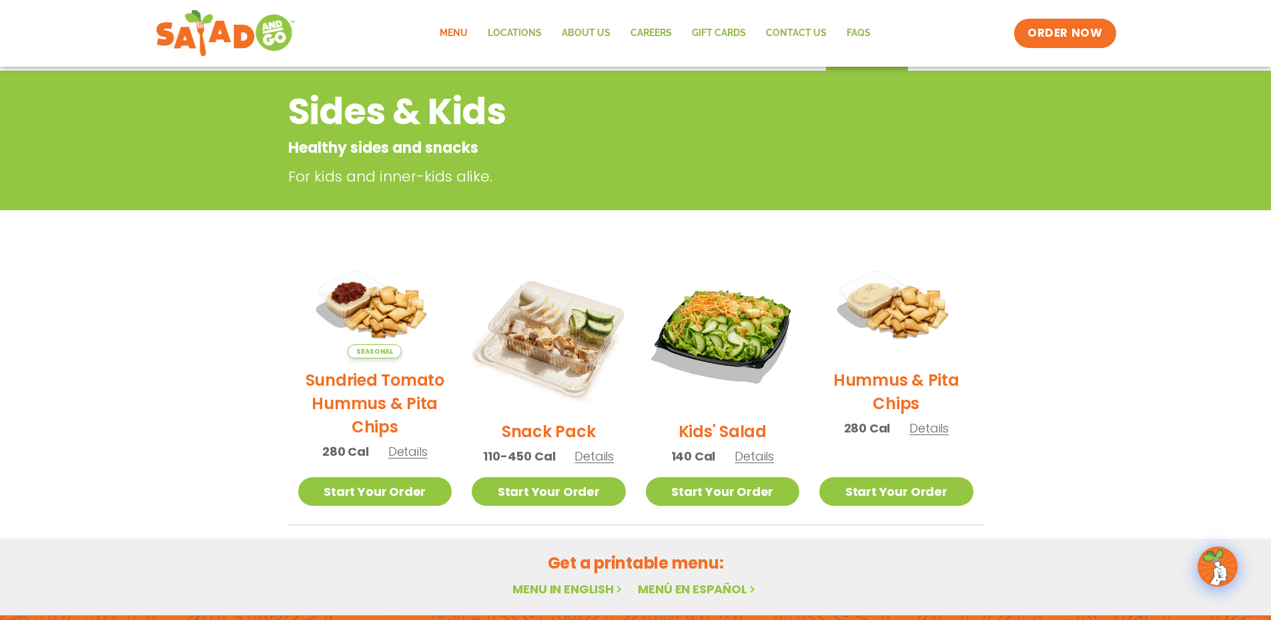
click at [607, 454] on span "Details" at bounding box center [593, 456] width 39 height 17
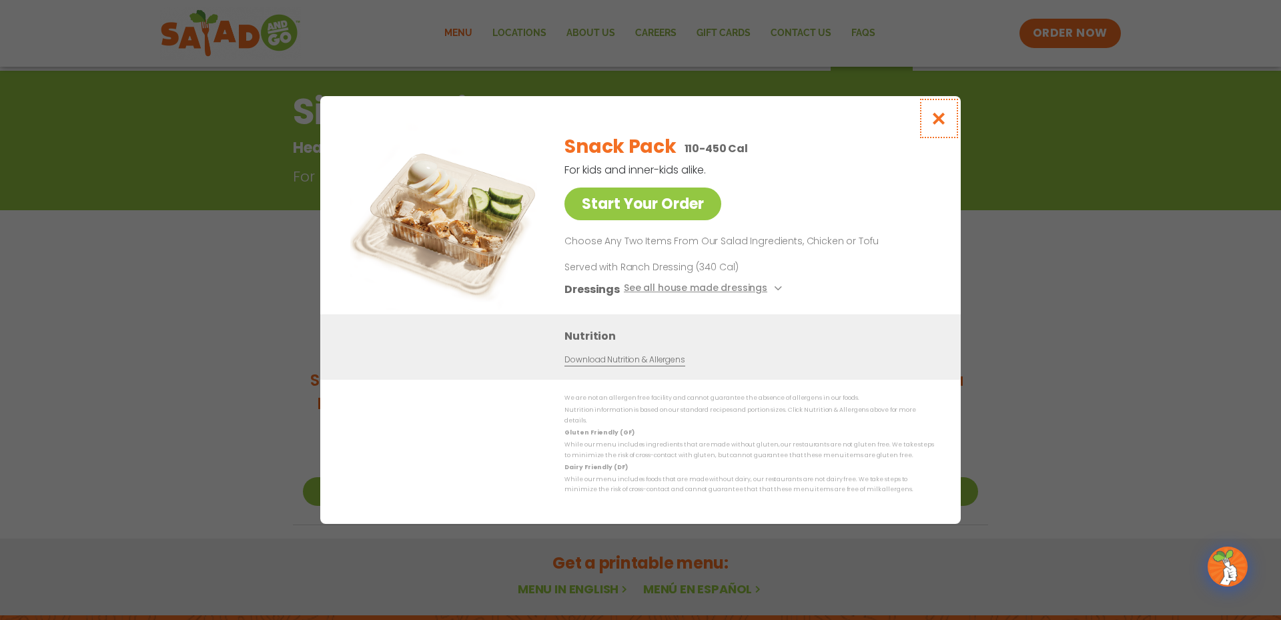
click at [941, 125] on icon "Close modal" at bounding box center [939, 118] width 17 height 14
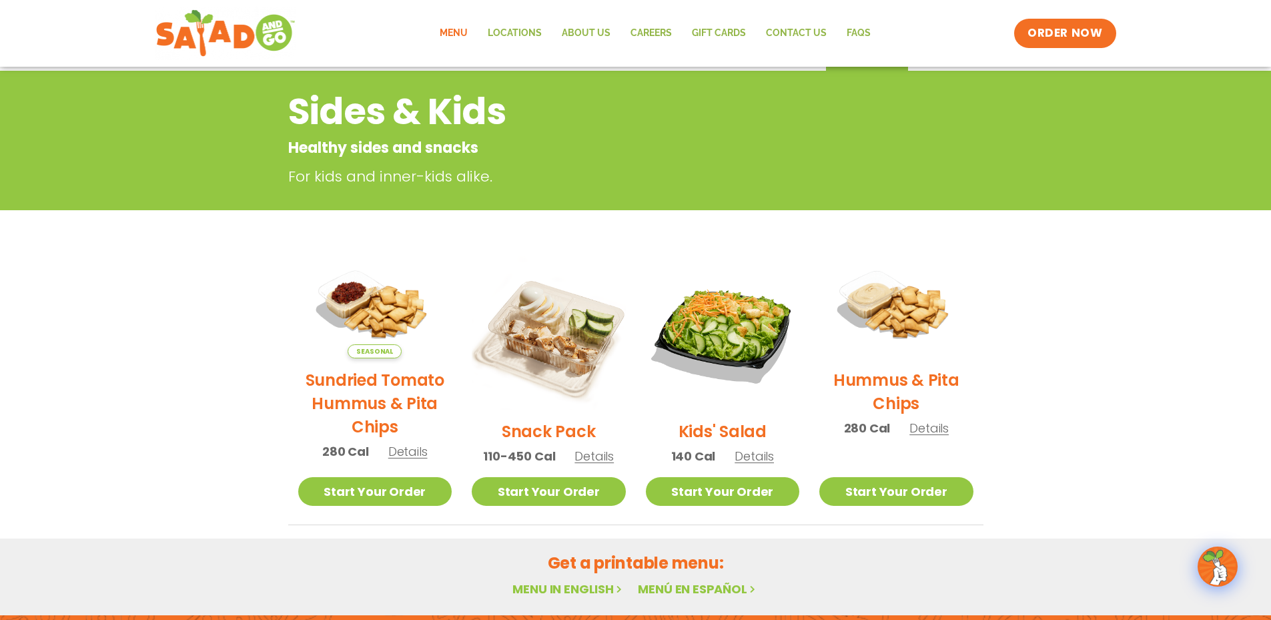
scroll to position [0, 0]
